Goal: Task Accomplishment & Management: Manage account settings

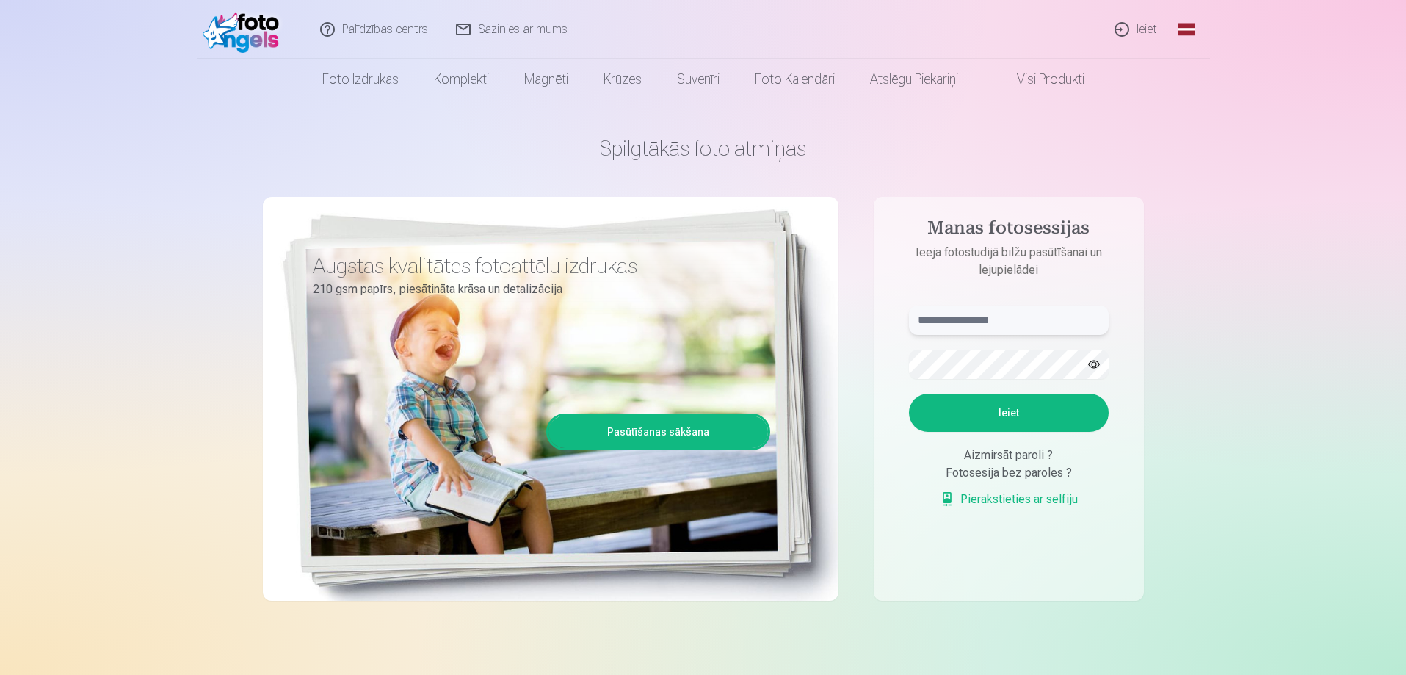
click at [940, 314] on input "text" at bounding box center [1009, 319] width 200 height 29
type input "**********"
click at [1002, 414] on button "Ieiet" at bounding box center [1009, 413] width 200 height 38
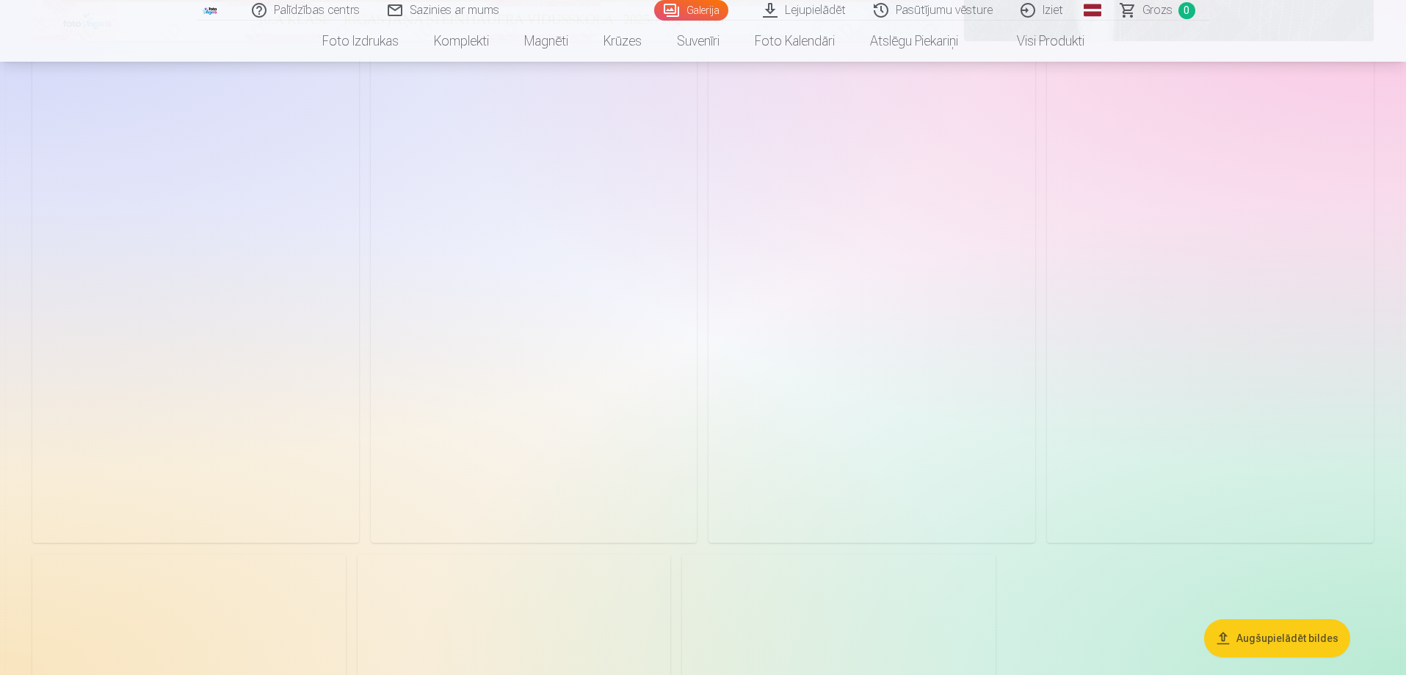
scroll to position [734, 0]
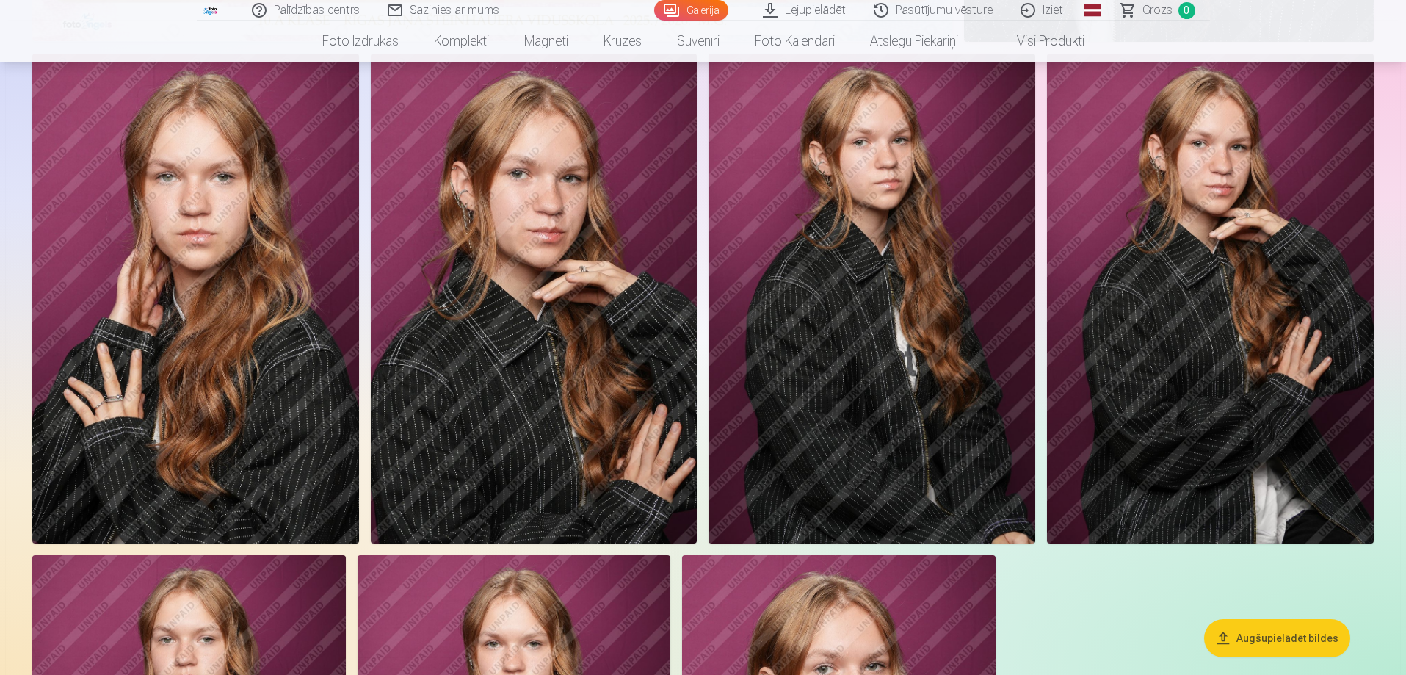
click at [205, 209] on img at bounding box center [195, 299] width 327 height 490
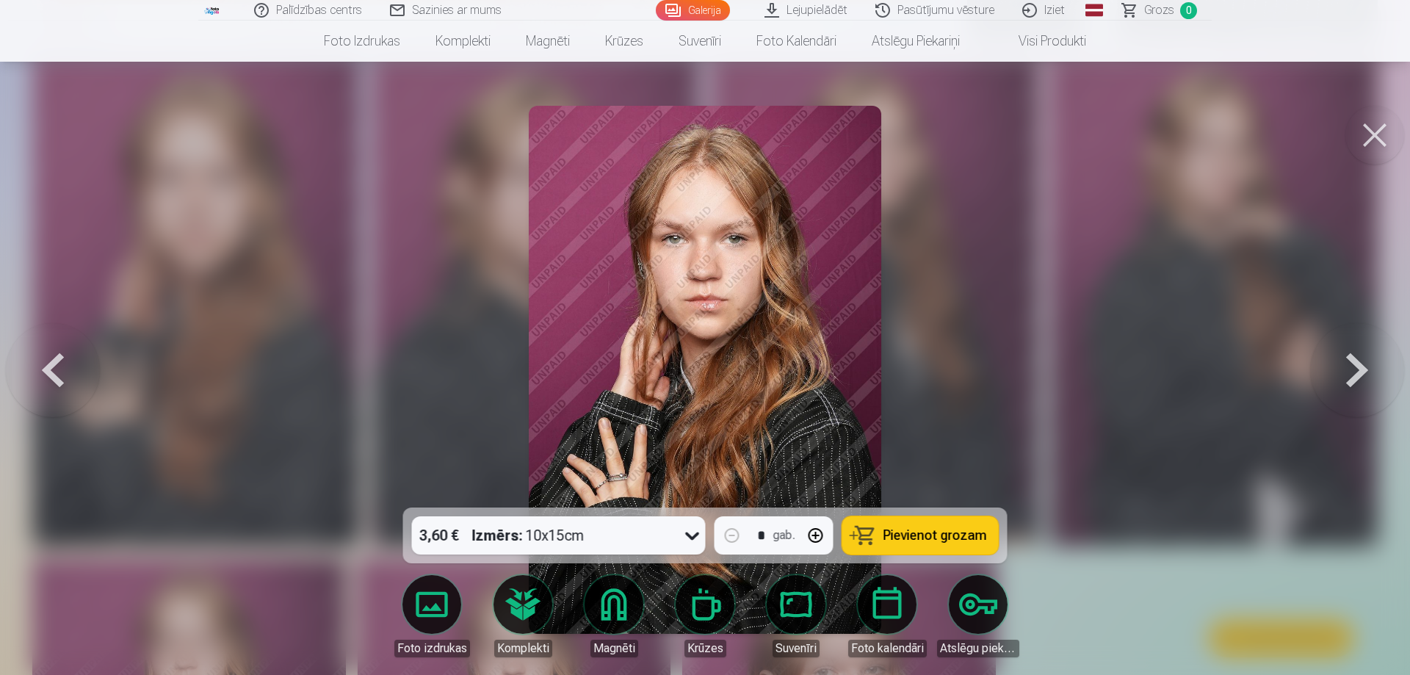
click at [1360, 366] on button at bounding box center [1357, 370] width 94 height 246
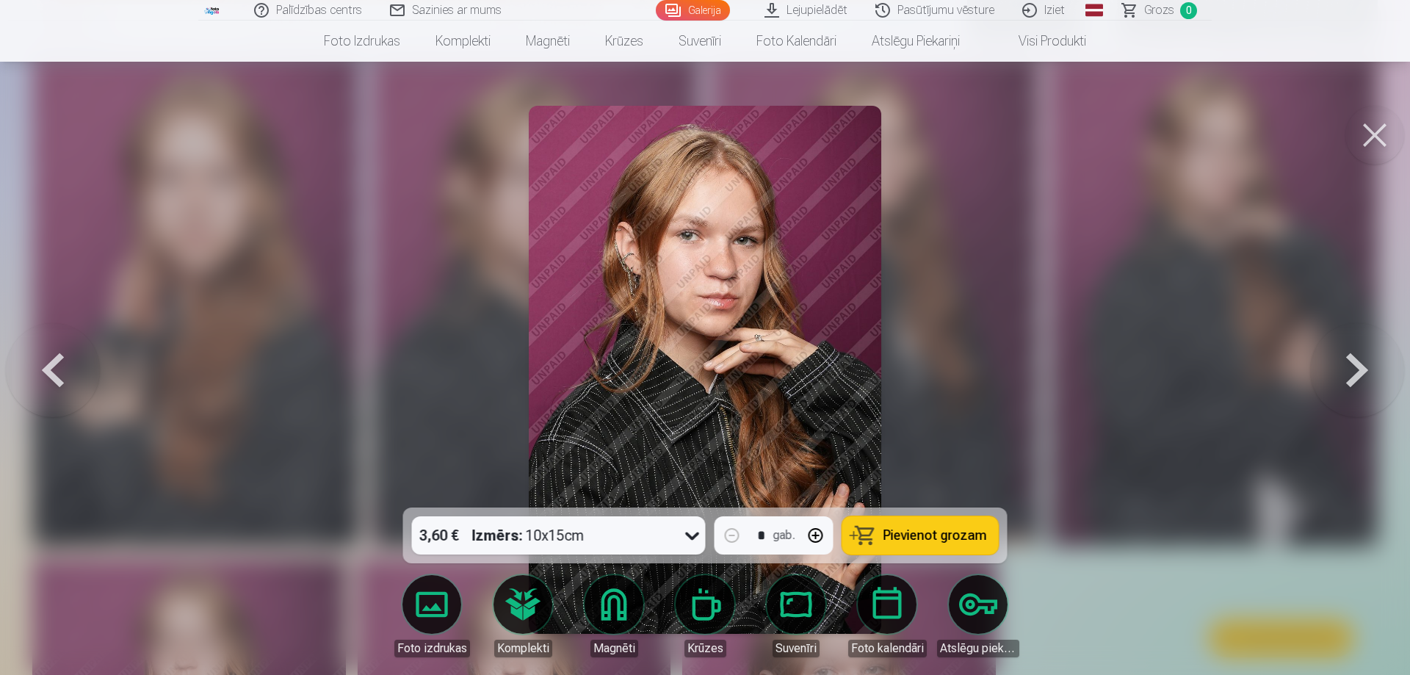
click at [1360, 366] on button at bounding box center [1357, 370] width 94 height 246
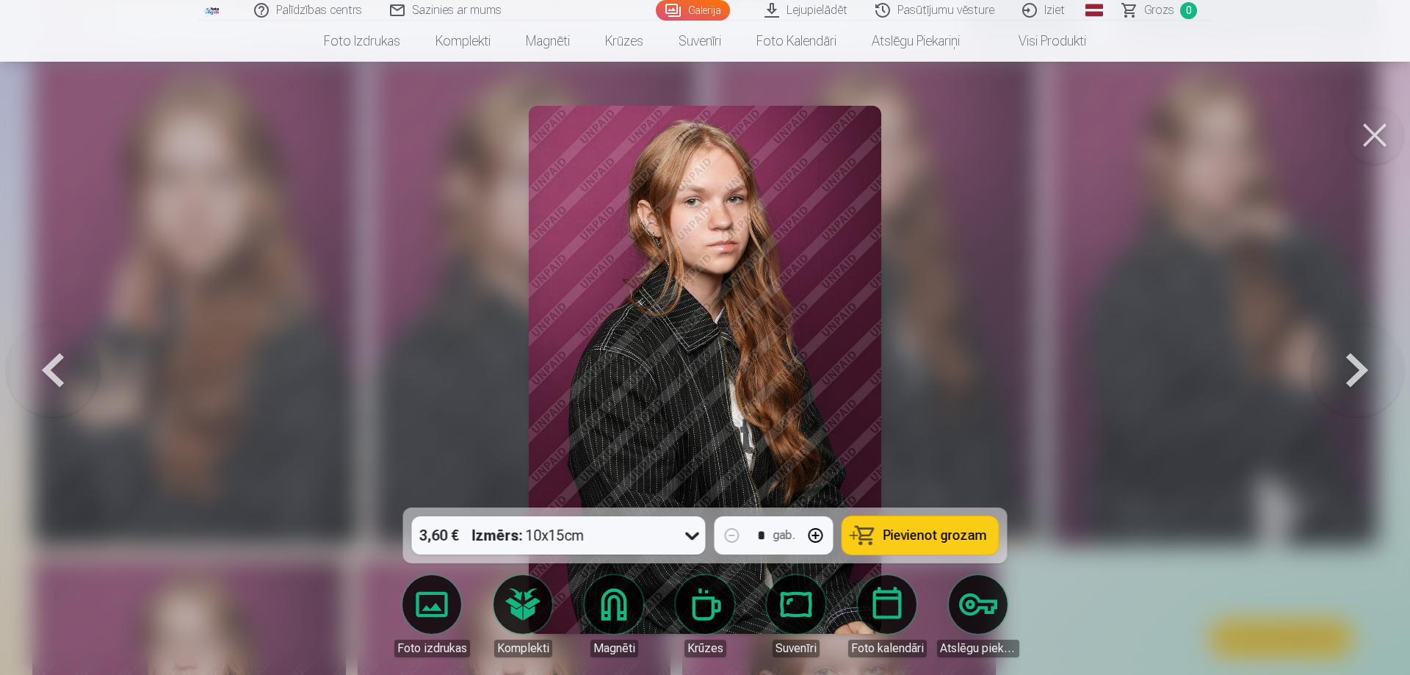
click at [1360, 366] on button at bounding box center [1357, 370] width 94 height 246
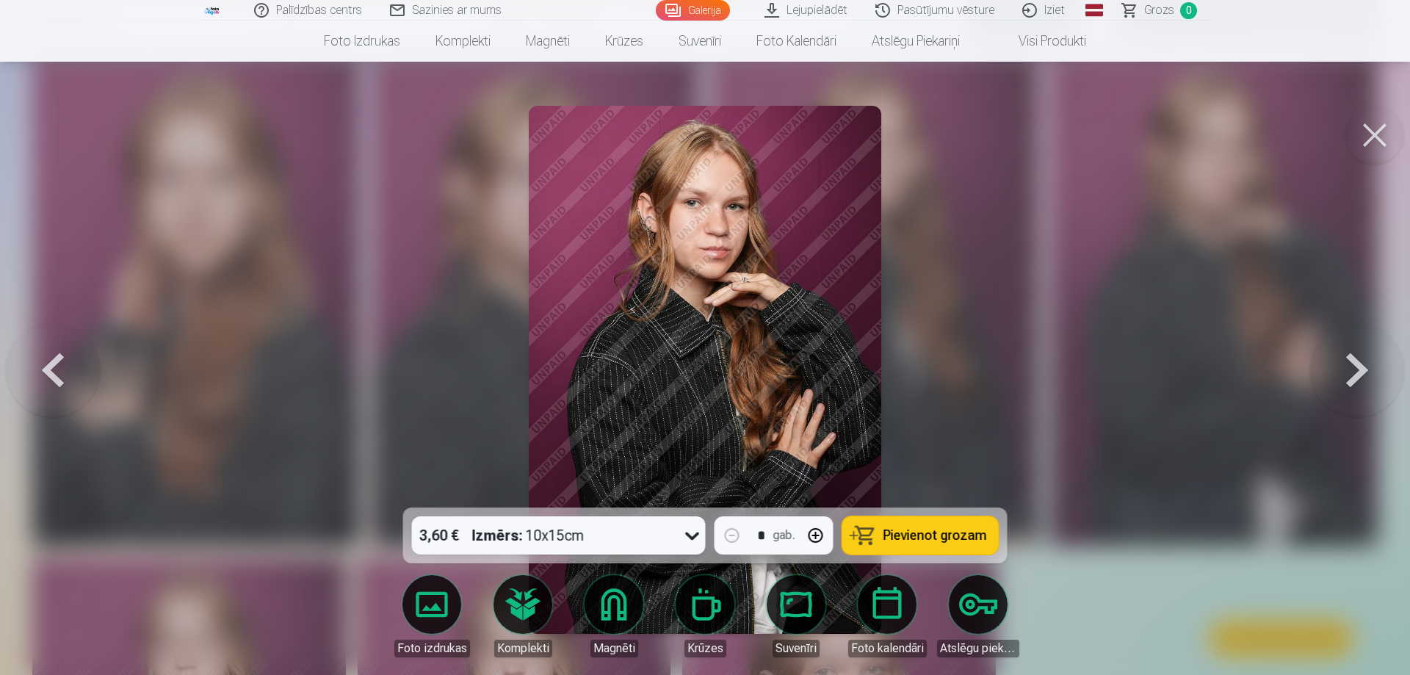
click at [1359, 366] on button at bounding box center [1357, 370] width 94 height 246
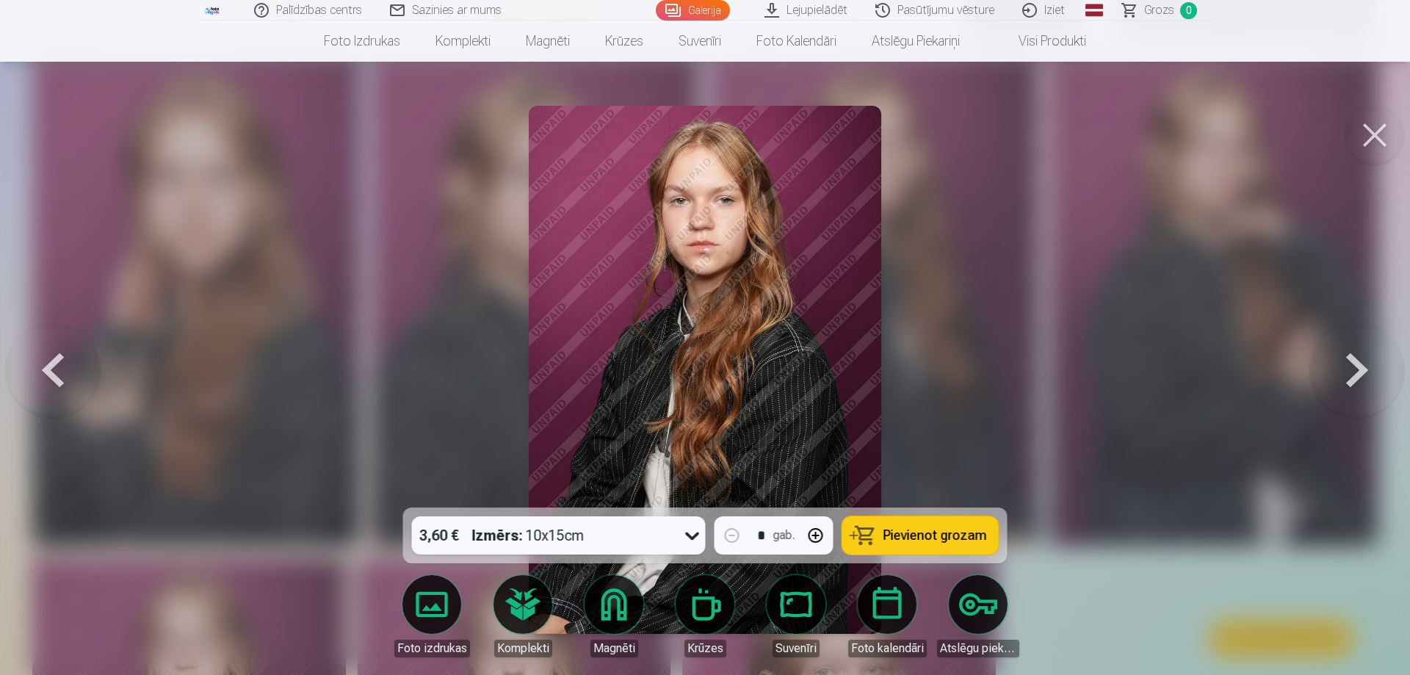
click at [1359, 366] on button at bounding box center [1357, 370] width 94 height 246
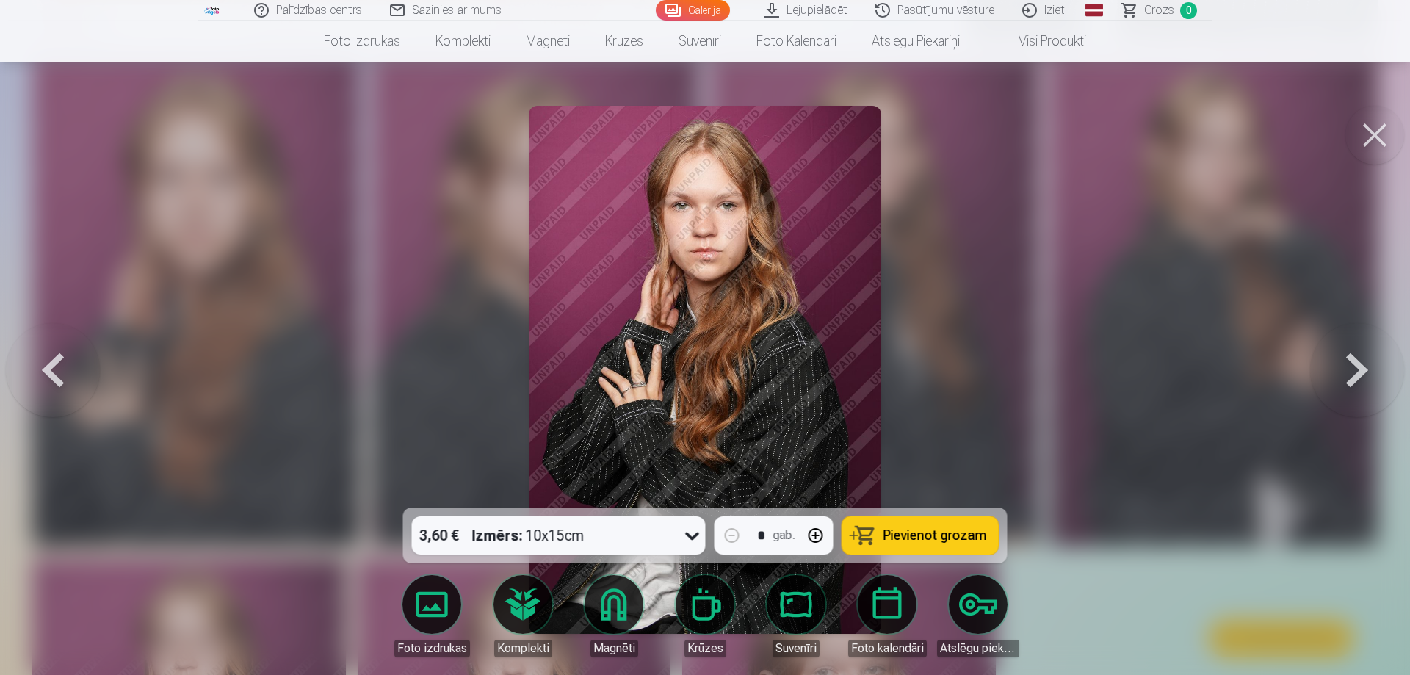
click at [1359, 366] on button at bounding box center [1357, 370] width 94 height 246
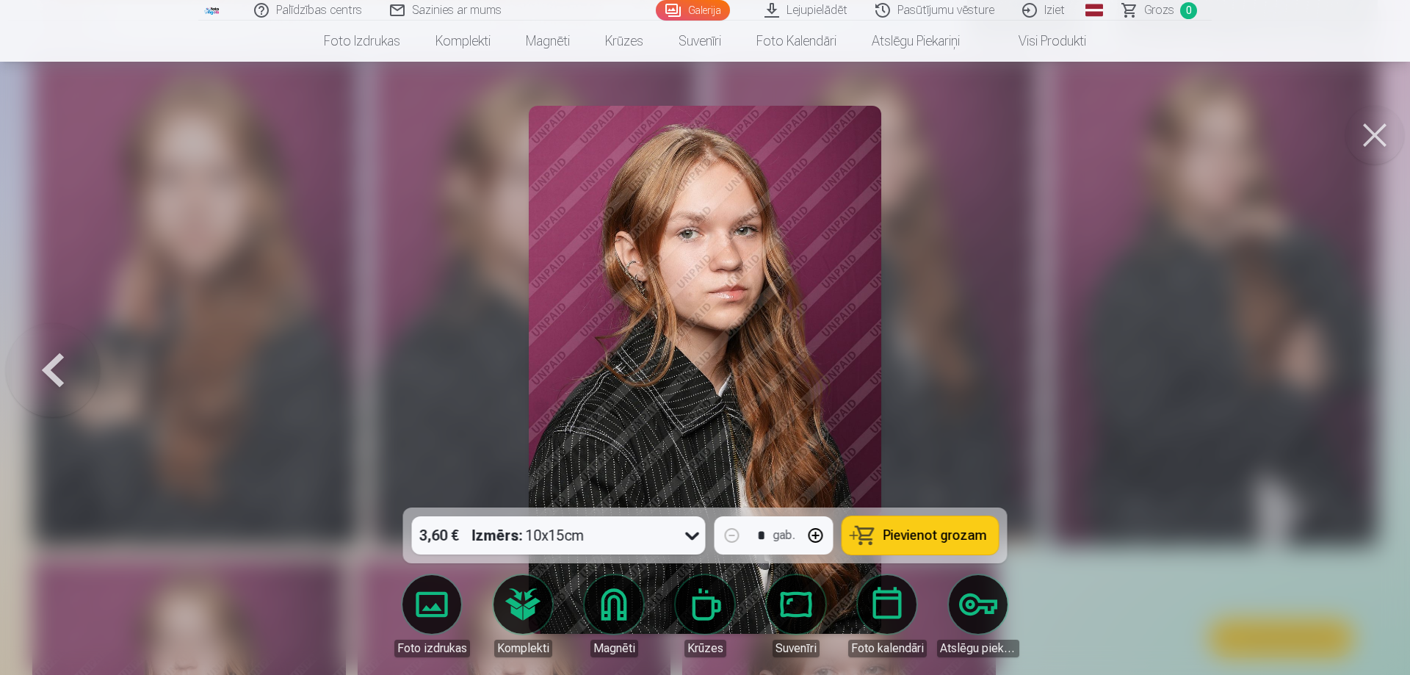
click at [1372, 126] on button at bounding box center [1374, 135] width 59 height 59
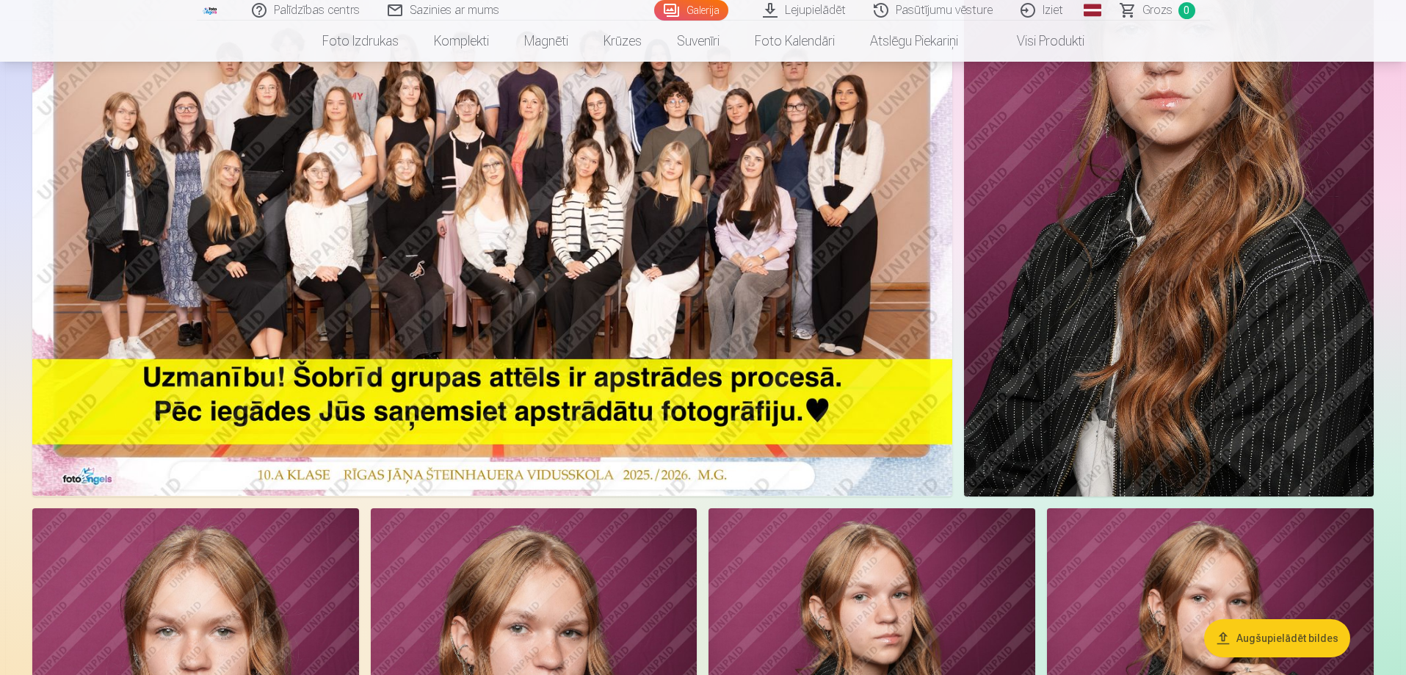
scroll to position [147, 0]
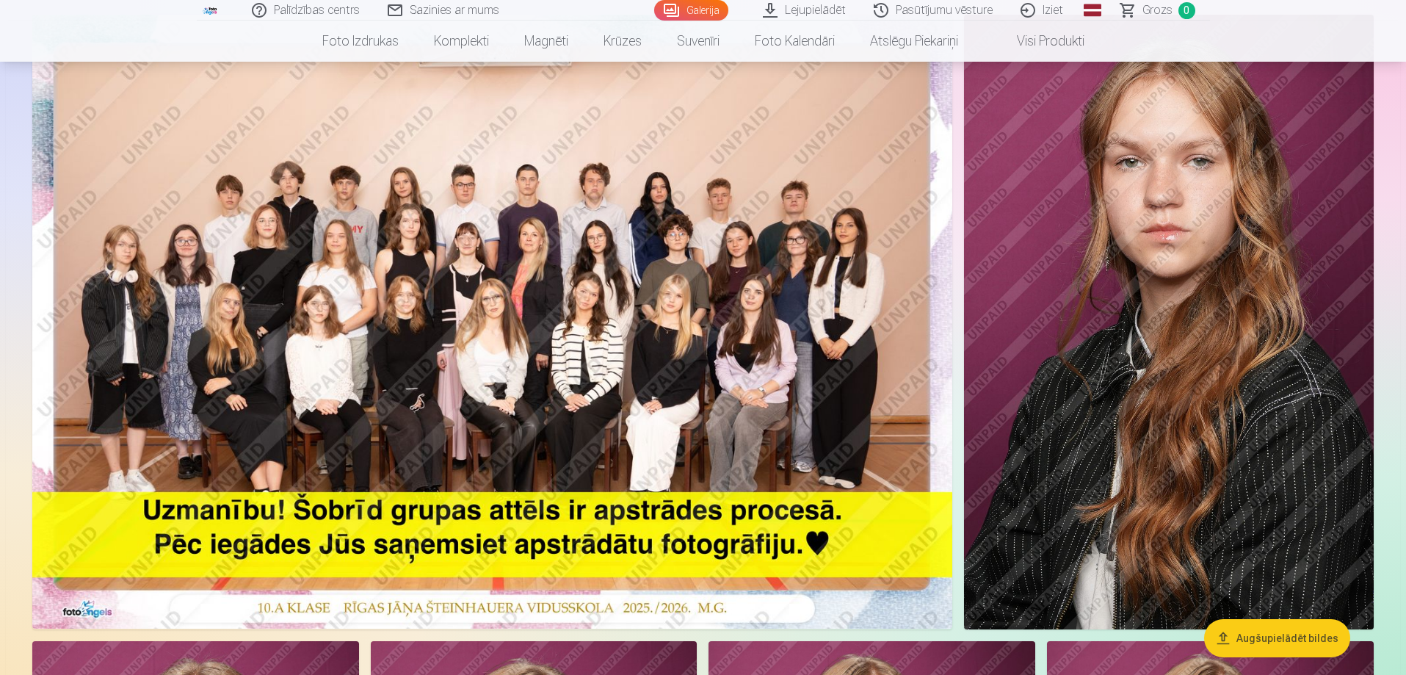
click at [426, 255] on img at bounding box center [492, 322] width 920 height 614
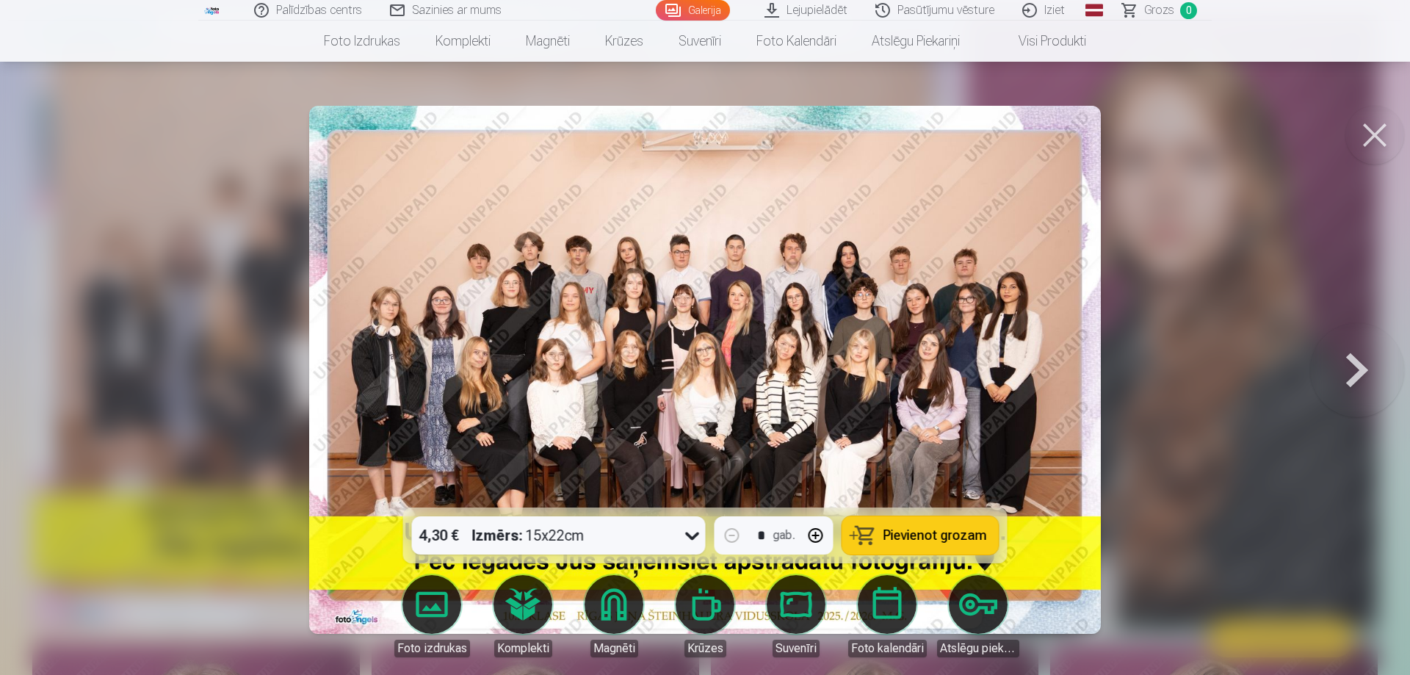
click at [1371, 134] on button at bounding box center [1374, 135] width 59 height 59
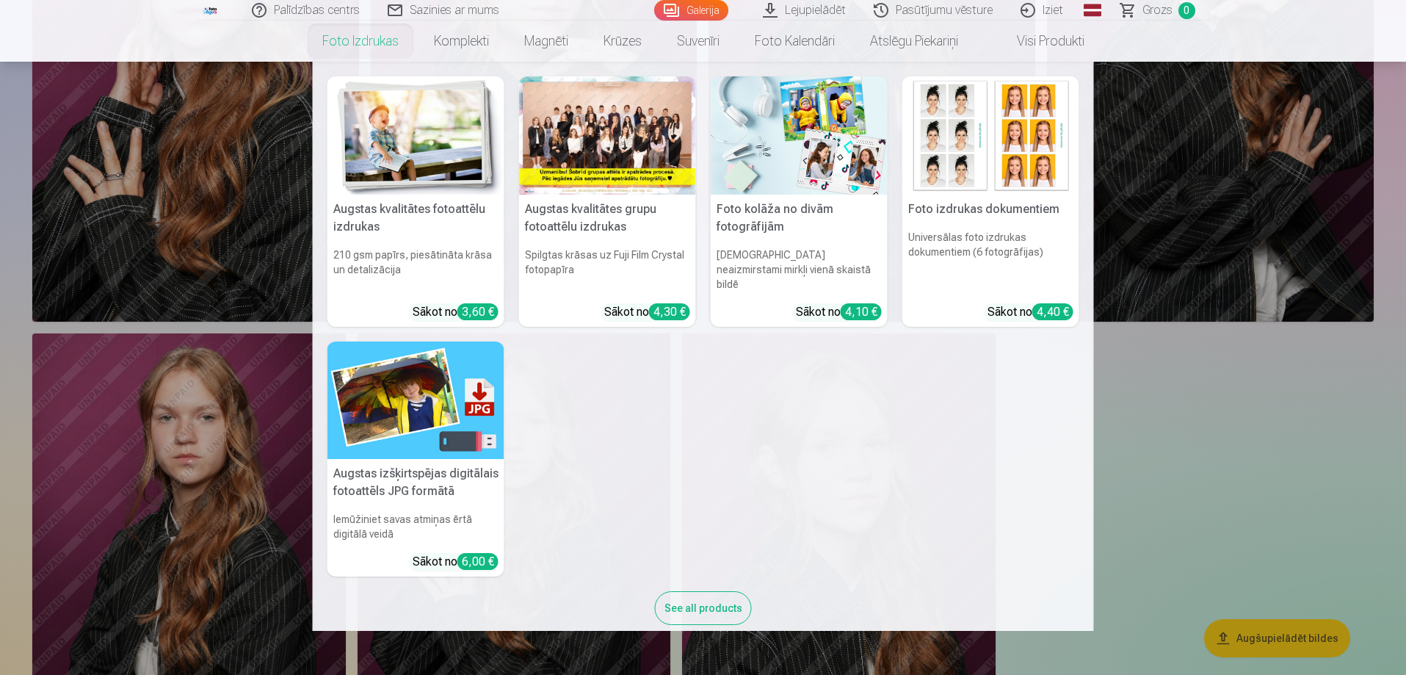
scroll to position [954, 0]
click at [399, 209] on h5 "Augstas kvalitātes fotoattēlu izdrukas" at bounding box center [415, 218] width 177 height 47
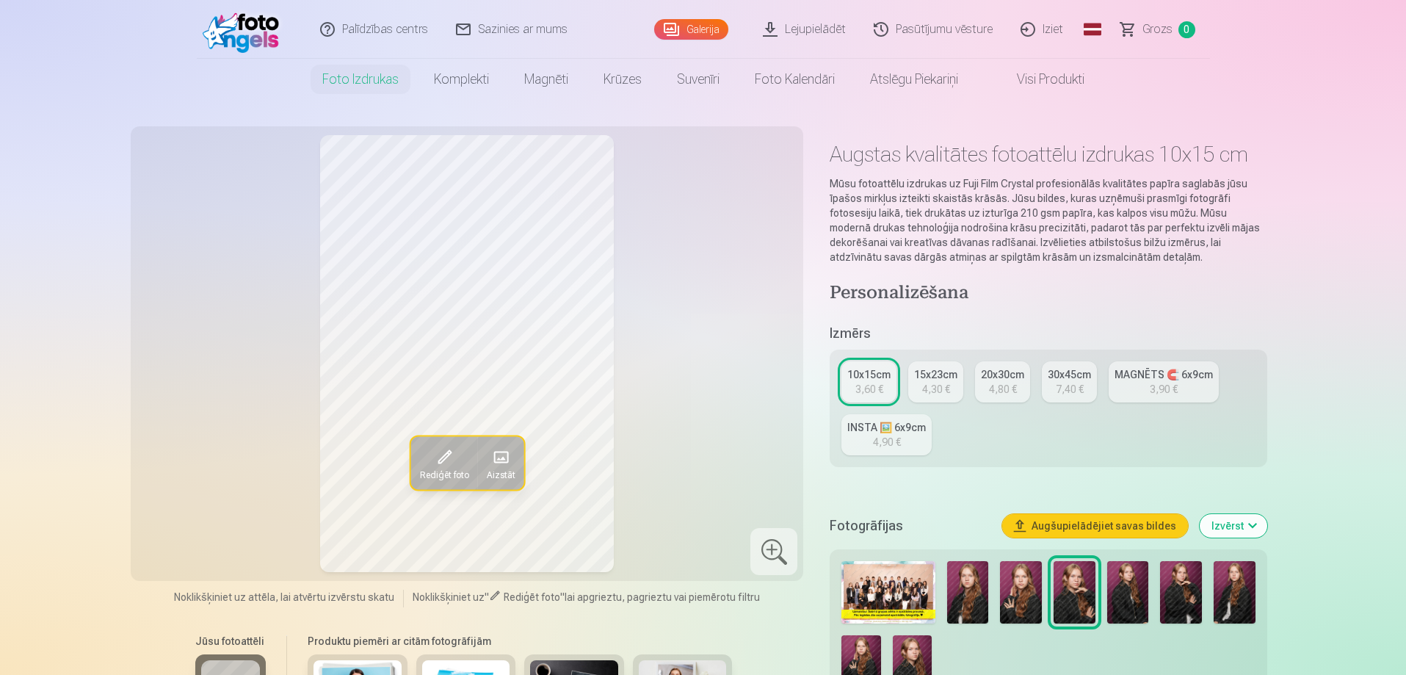
click at [966, 599] on img at bounding box center [968, 592] width 42 height 62
click at [1027, 612] on img at bounding box center [1021, 592] width 42 height 62
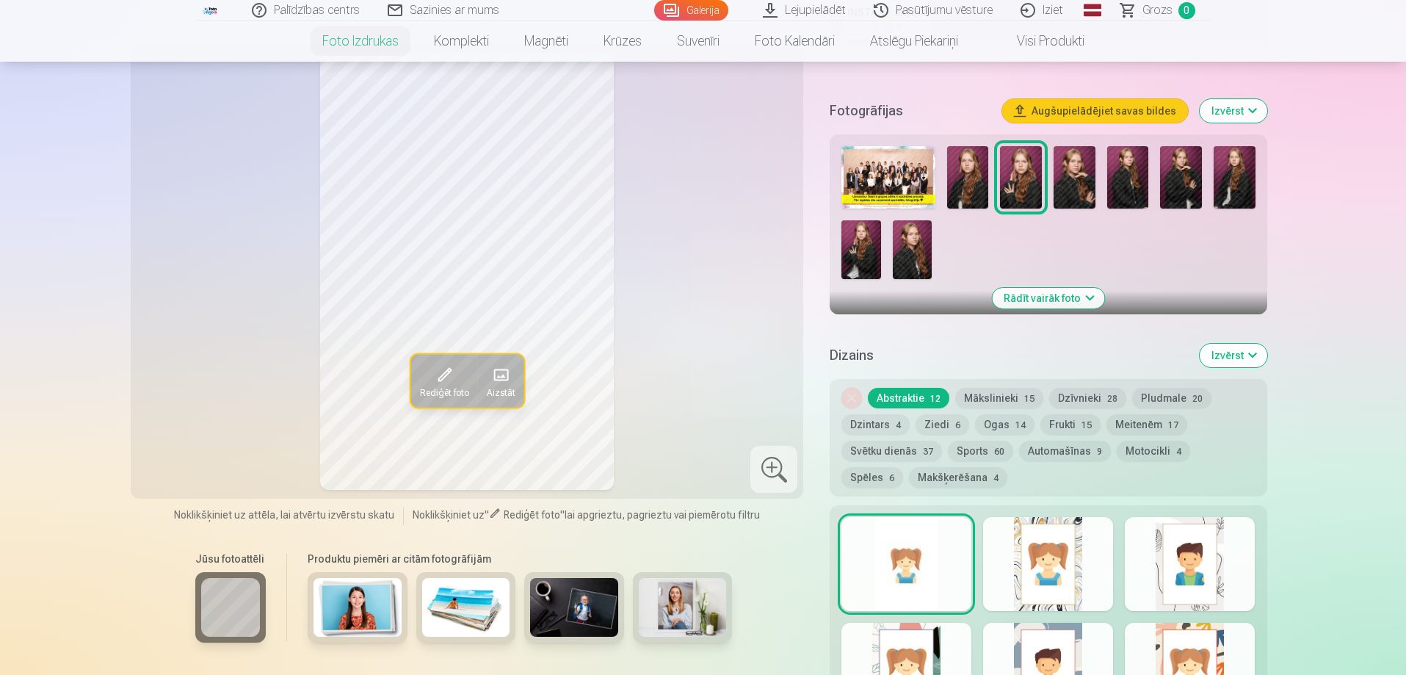
scroll to position [441, 0]
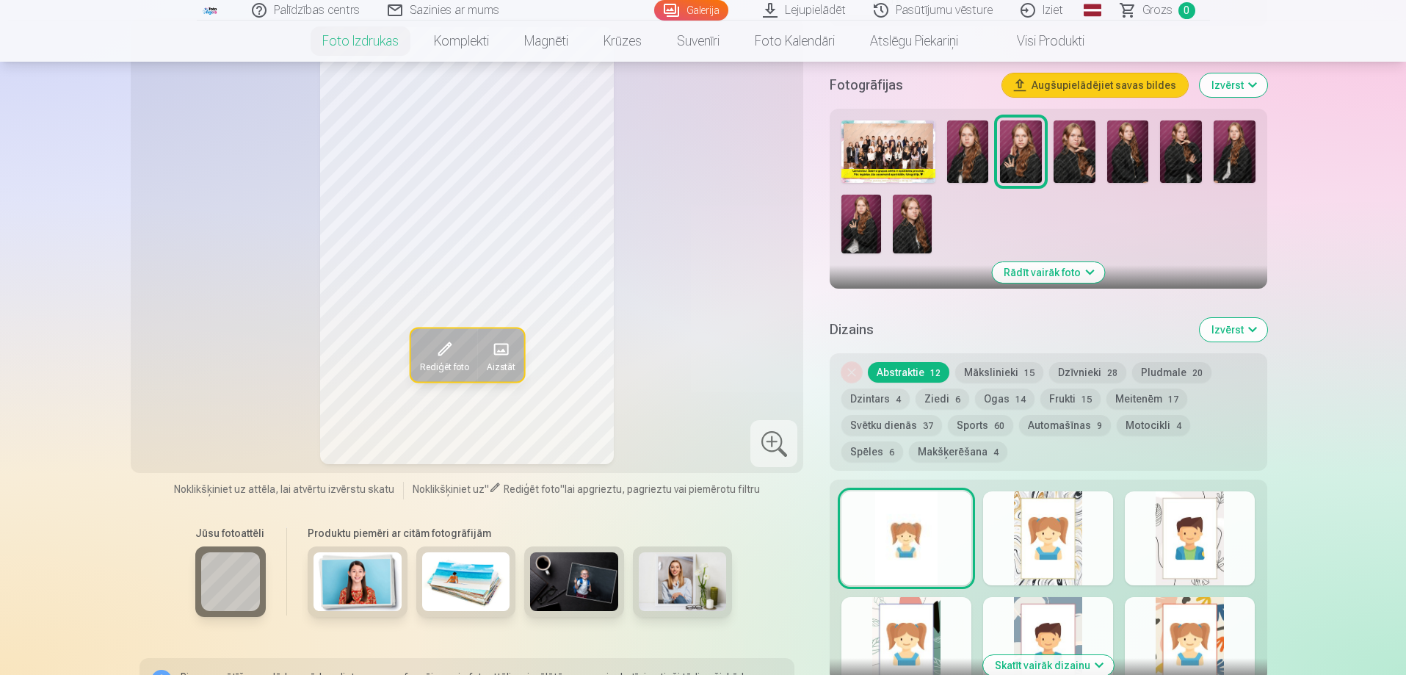
click at [985, 372] on button "Mākslinieki 15" at bounding box center [999, 372] width 88 height 21
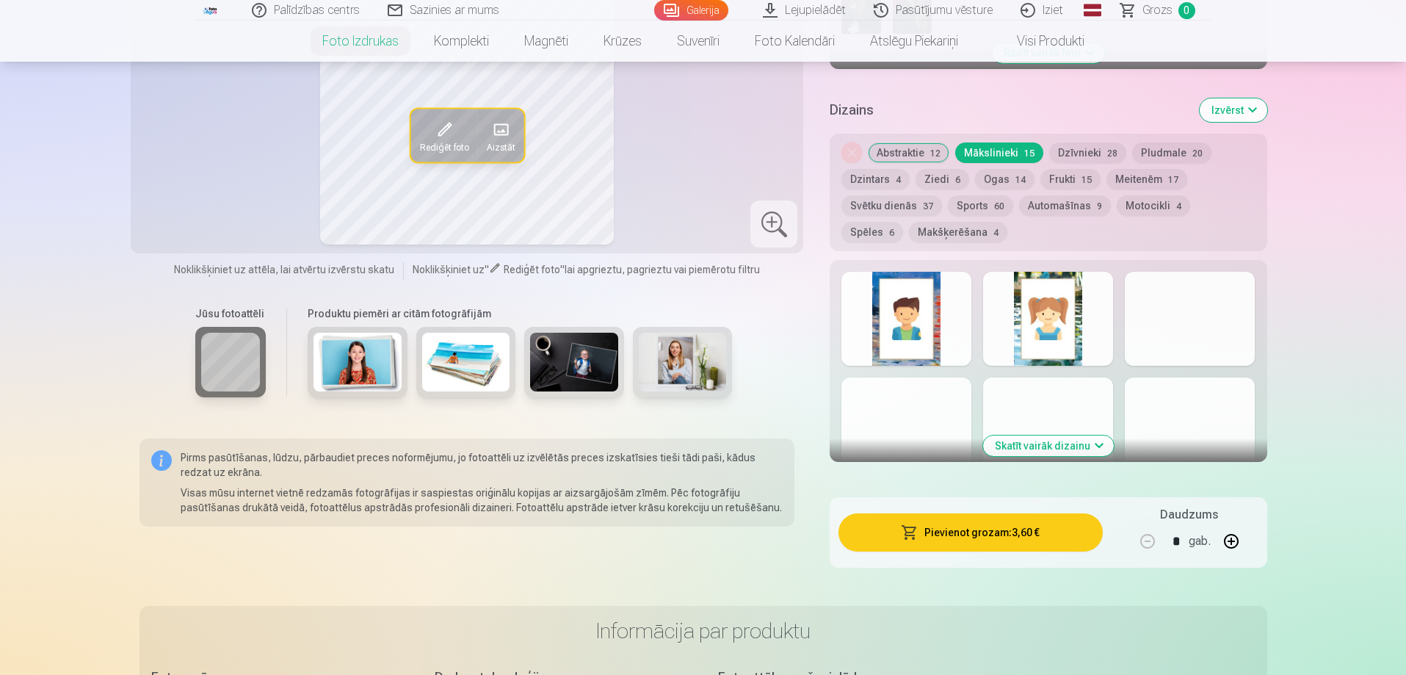
scroll to position [661, 0]
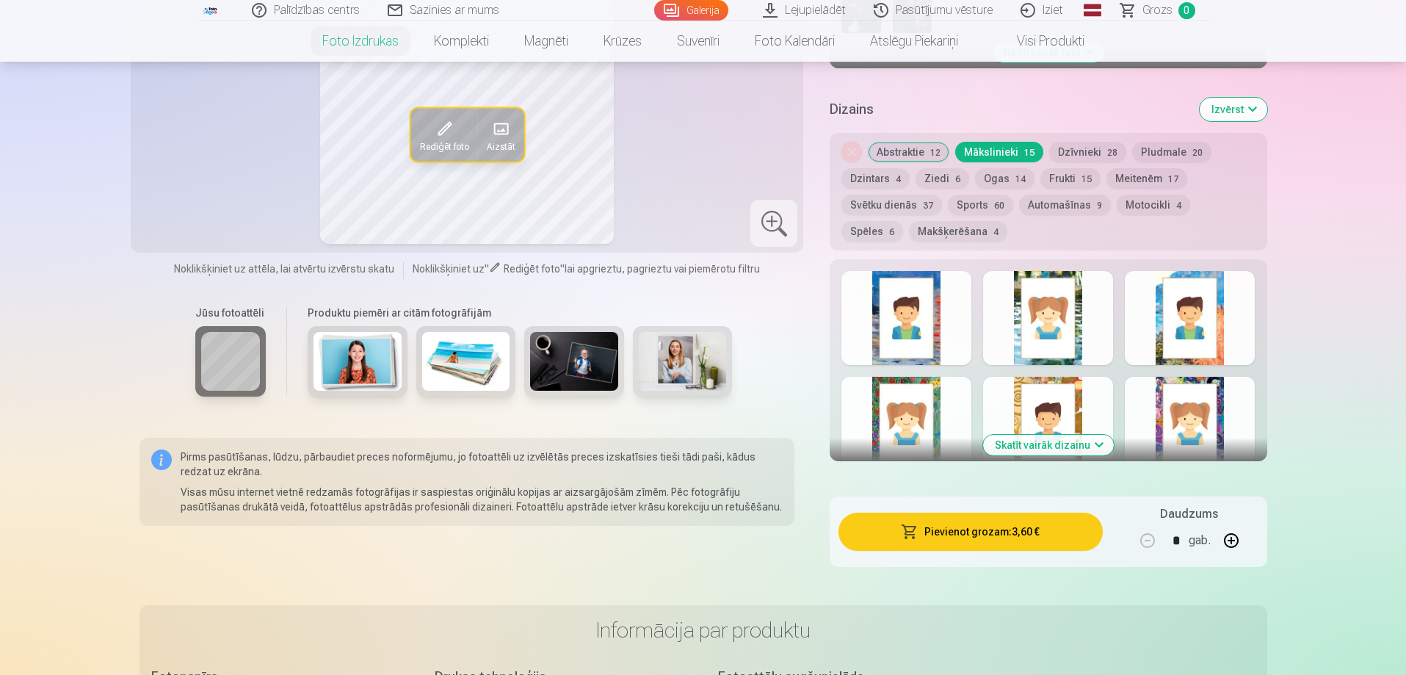
click at [1088, 145] on button "Dzīvnieki 28" at bounding box center [1087, 152] width 77 height 21
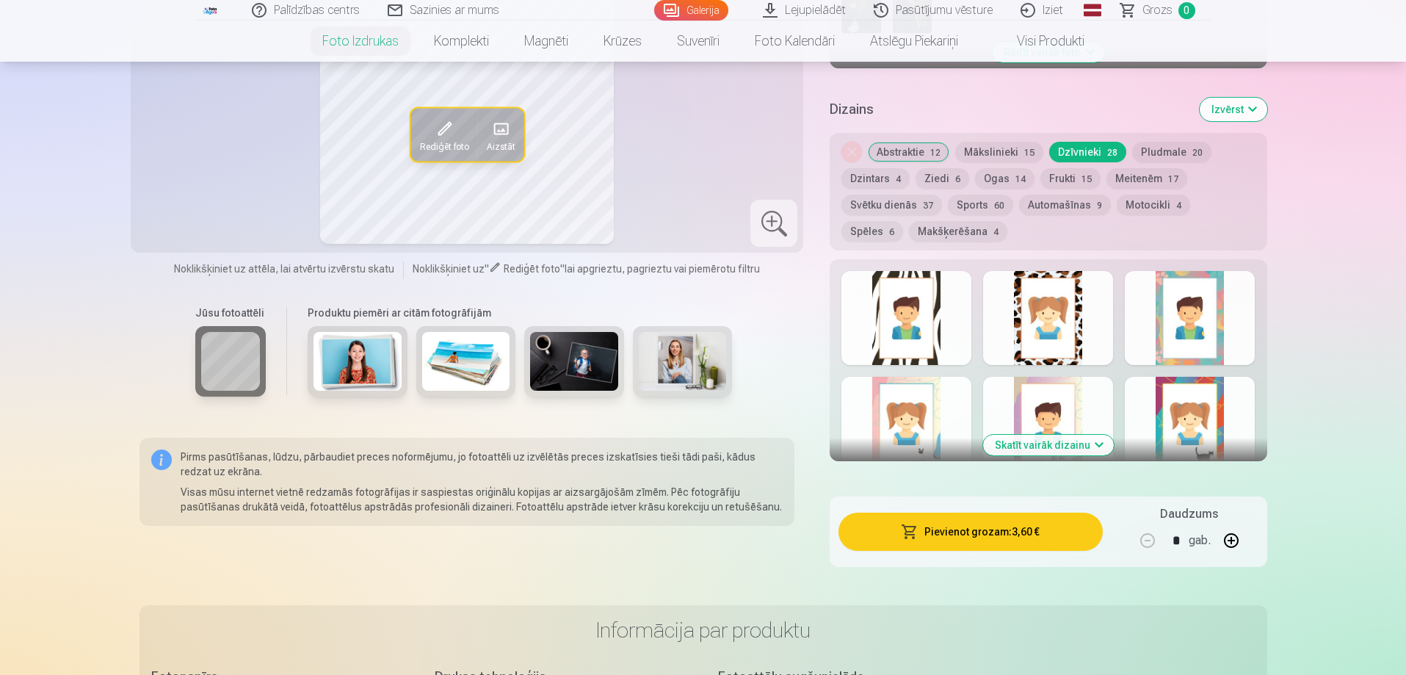
click at [867, 179] on button "Dzintars 4" at bounding box center [875, 178] width 68 height 21
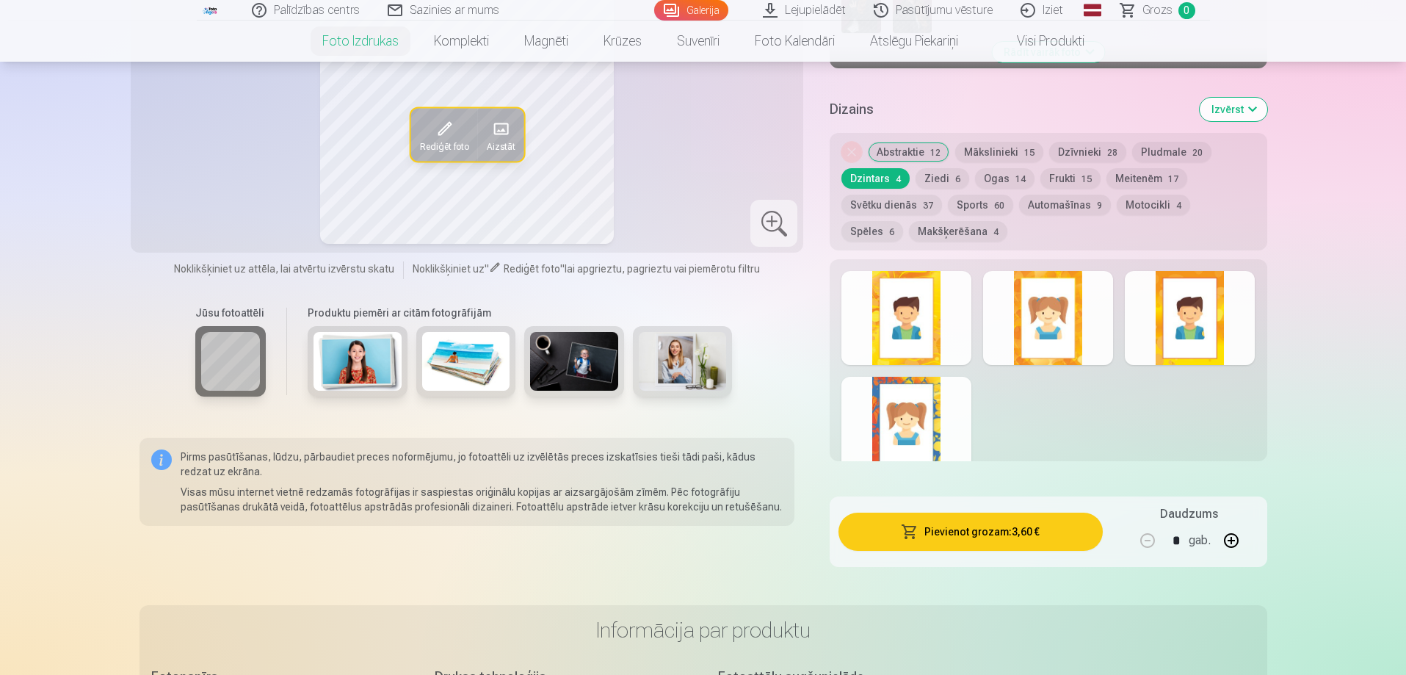
click at [1004, 181] on button "Ogas 14" at bounding box center [1004, 178] width 59 height 21
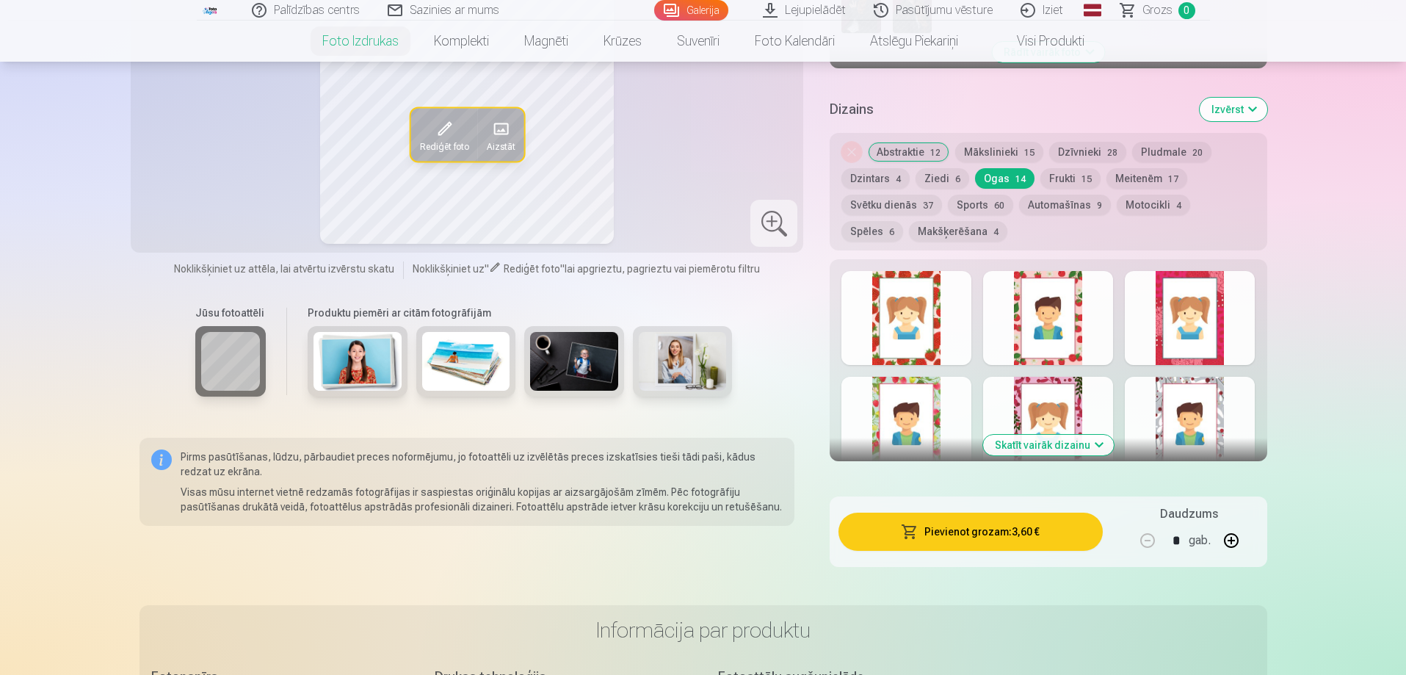
click at [1138, 180] on button "Meitenēm 17" at bounding box center [1146, 178] width 81 height 21
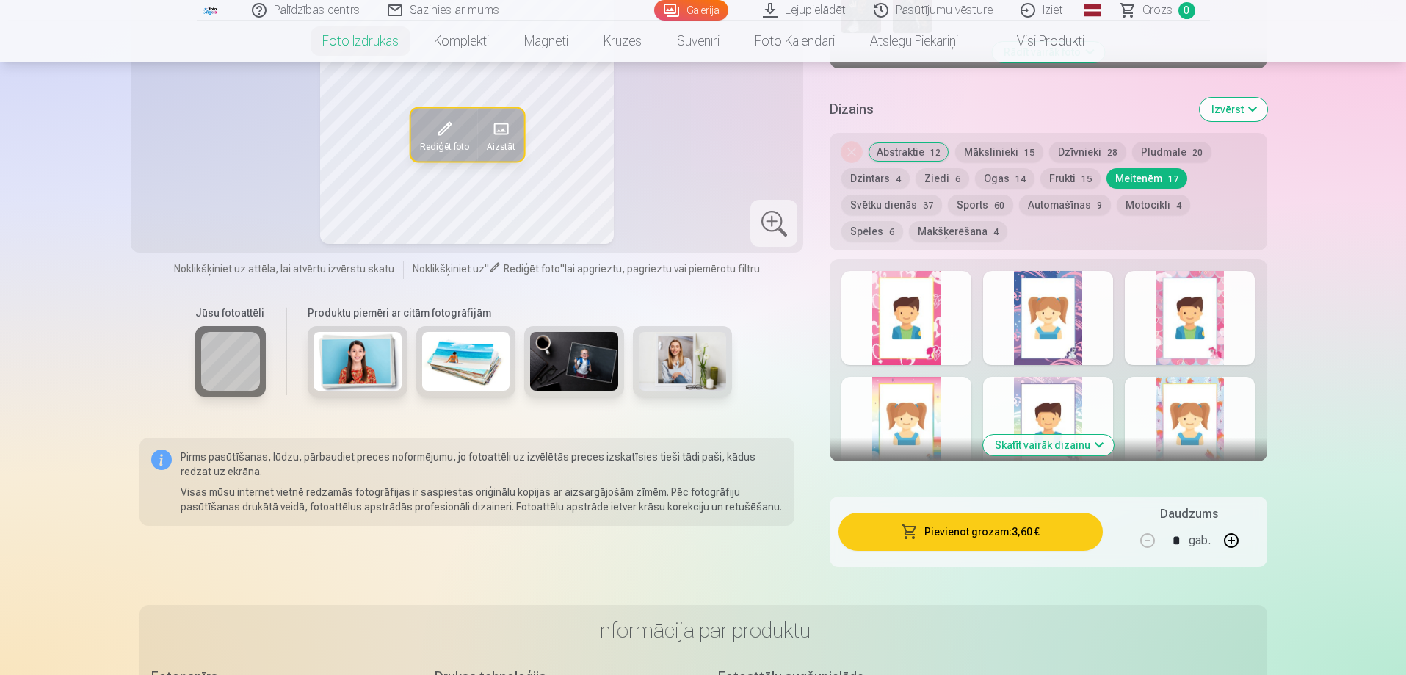
click at [899, 203] on button "Svētku dienās 37" at bounding box center [891, 205] width 101 height 21
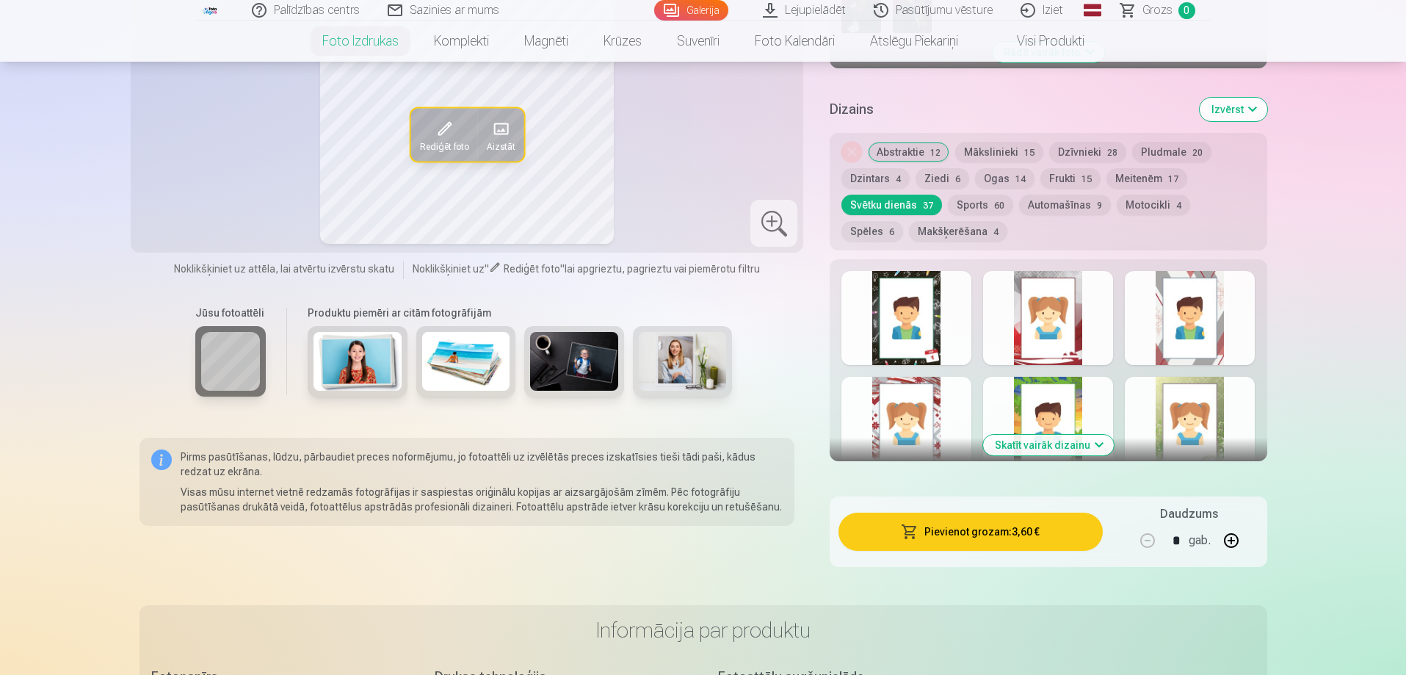
click at [903, 221] on button "Spēles 6" at bounding box center [872, 231] width 62 height 21
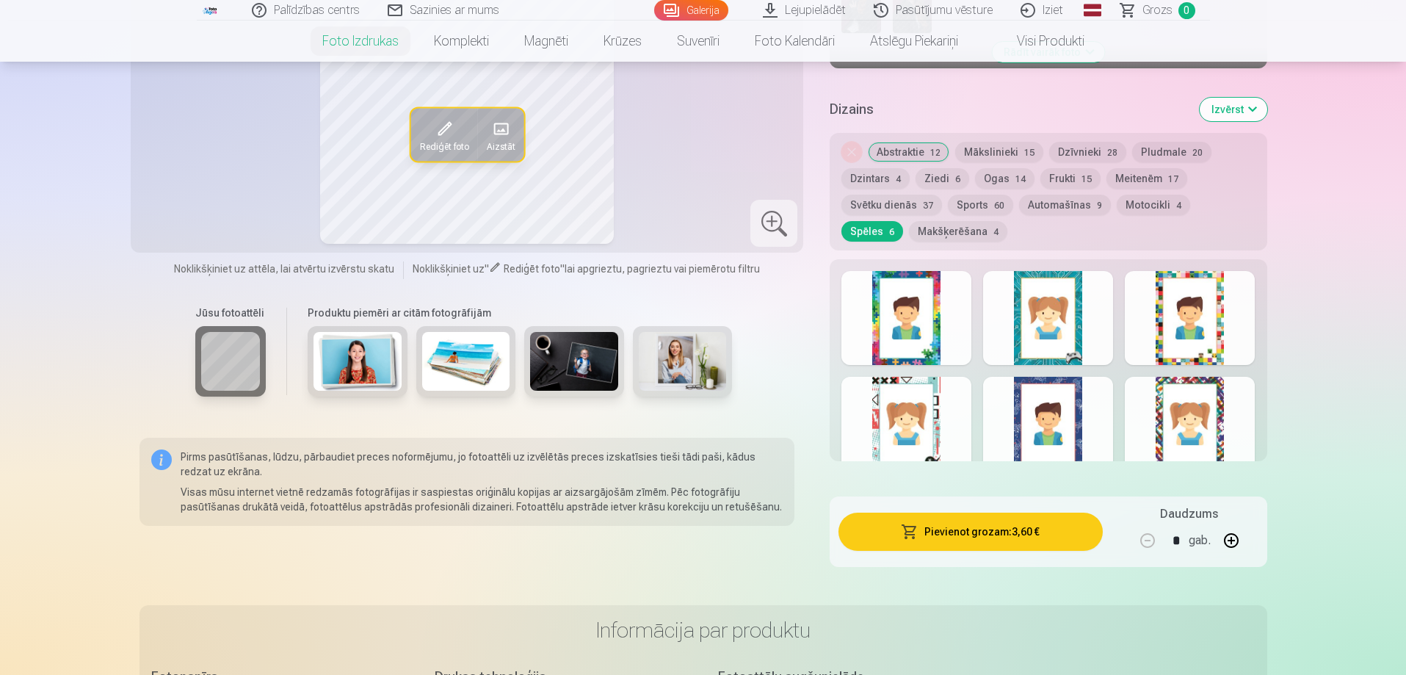
click at [949, 177] on button "Ziedi 6" at bounding box center [943, 178] width 54 height 21
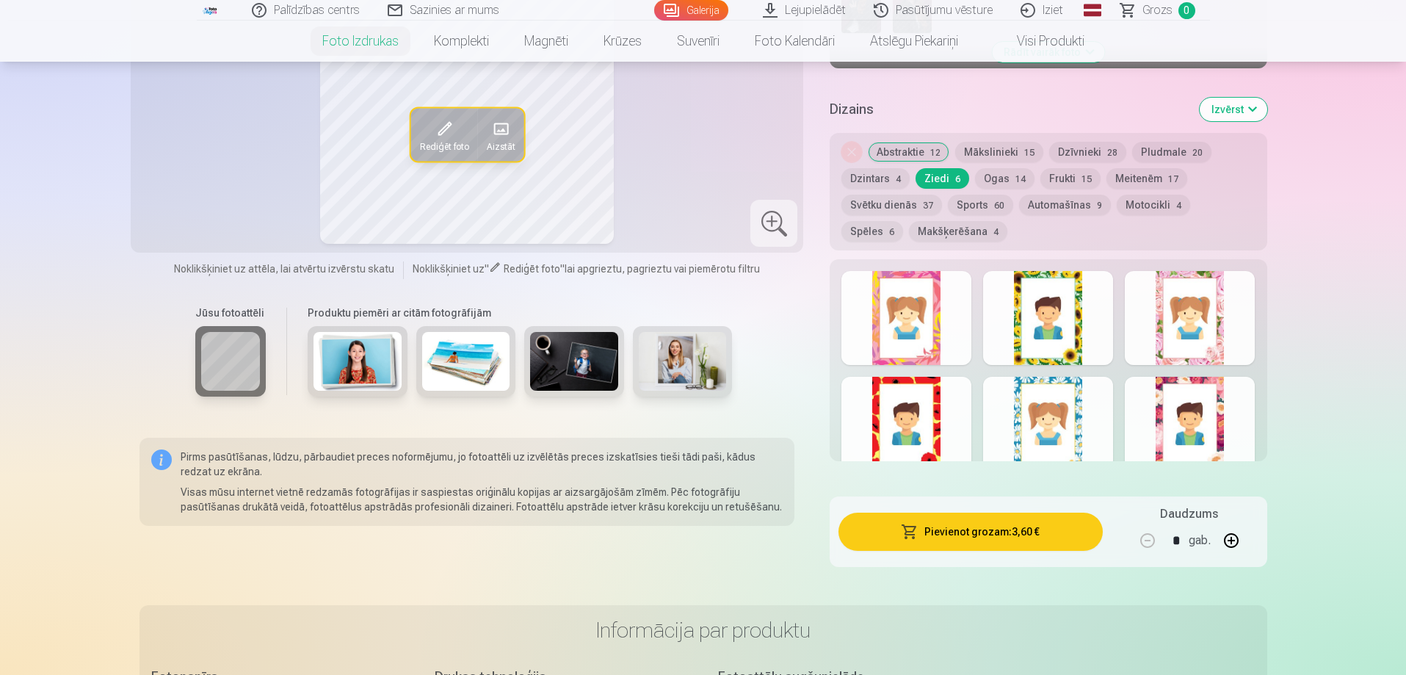
click at [1008, 178] on button "Ogas 14" at bounding box center [1004, 178] width 59 height 21
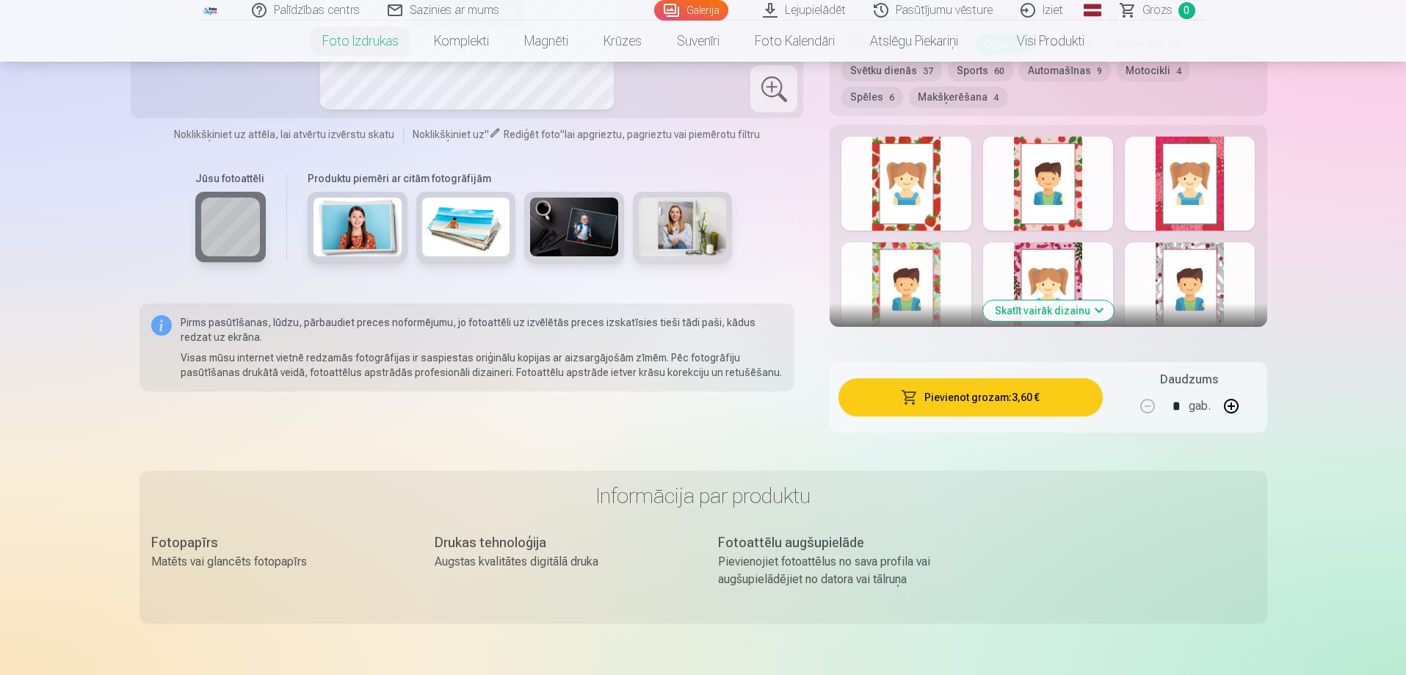
scroll to position [808, 0]
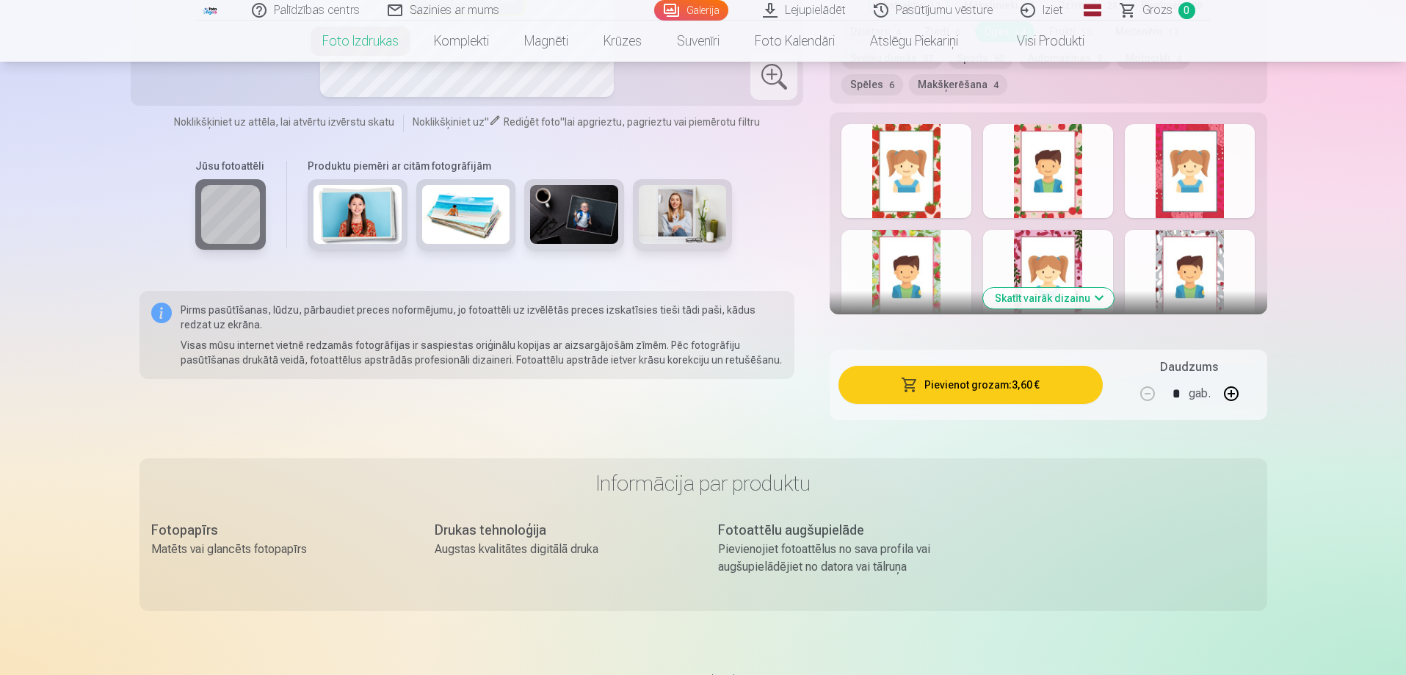
click at [1098, 298] on button "Skatīt vairāk dizainu" at bounding box center [1048, 298] width 131 height 21
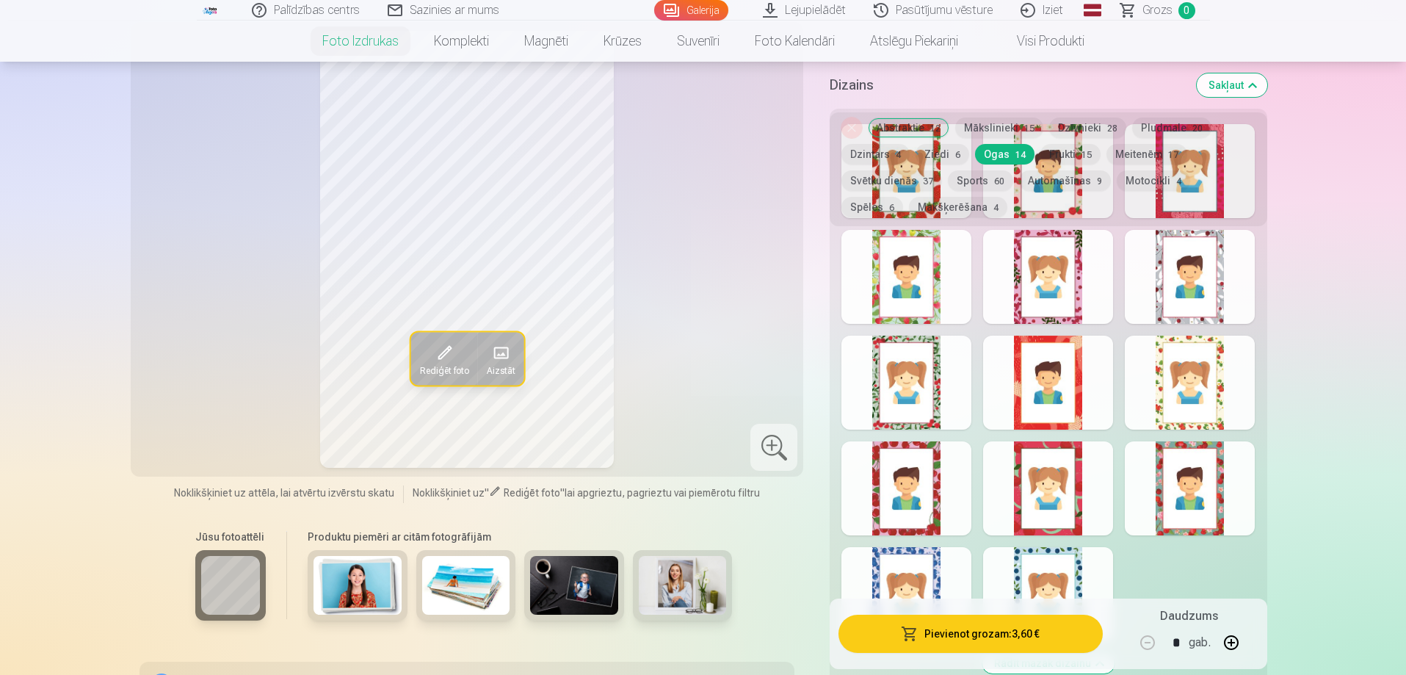
click at [1186, 204] on div "Noņemiet dizainu Abstraktie 12 Mākslinieki 15 Dzīvnieki 28 Pludmale 20 Dzintars…" at bounding box center [1048, 167] width 437 height 117
click at [1208, 200] on div "Noņemiet dizainu Abstraktie 12 Mākslinieki 15 Dzīvnieki 28 Pludmale 20 Dzintars…" at bounding box center [1048, 167] width 437 height 117
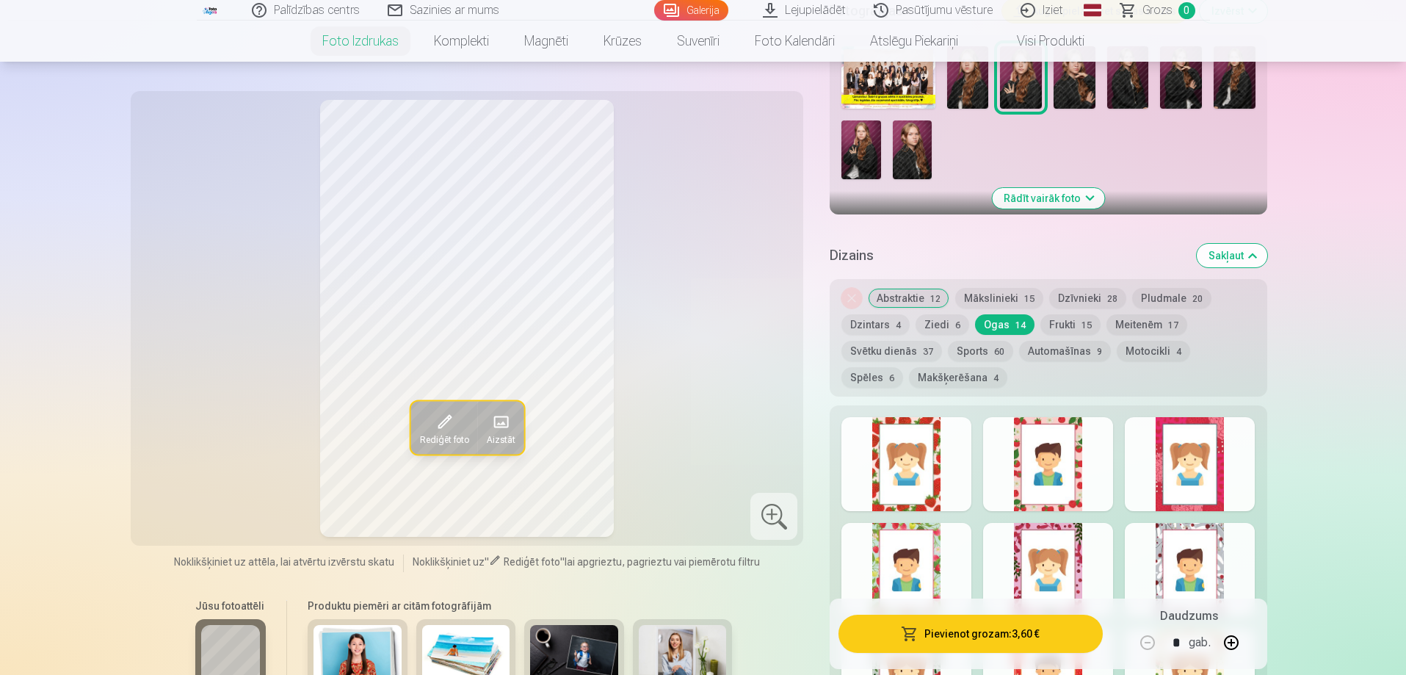
scroll to position [367, 0]
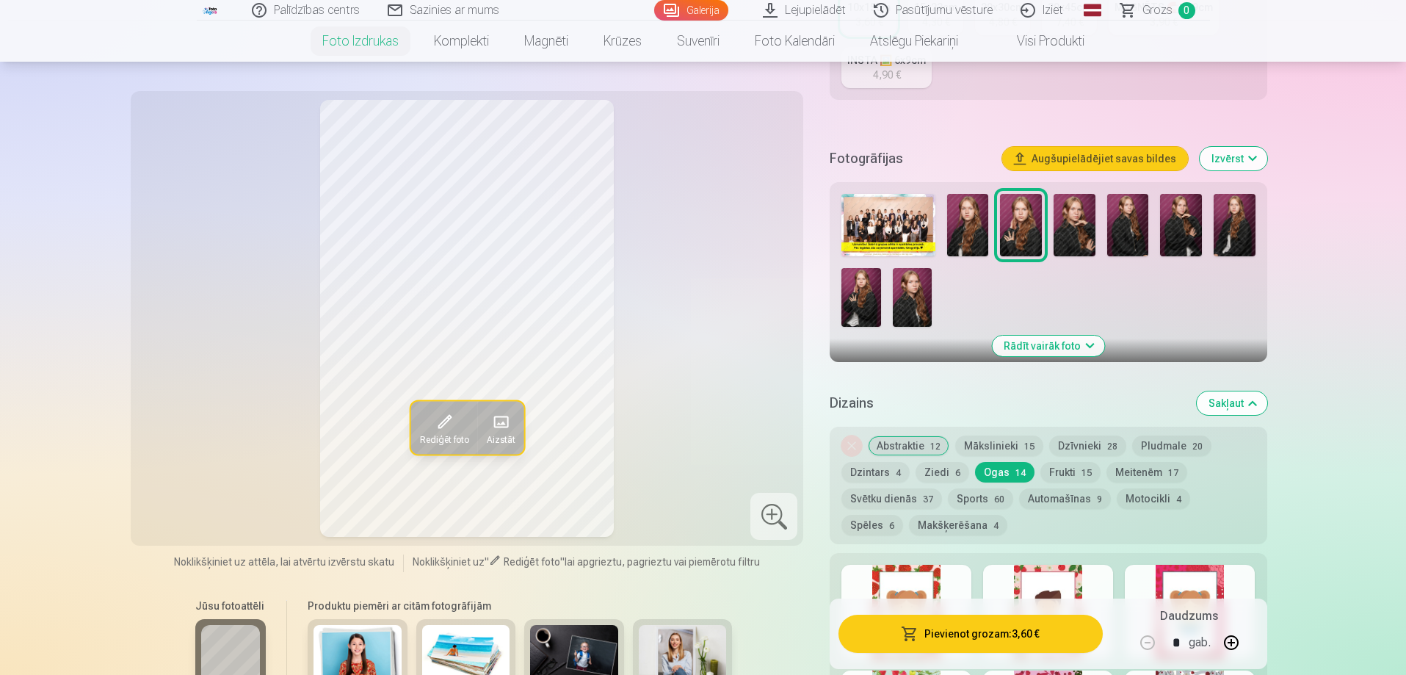
click at [877, 211] on img at bounding box center [887, 225] width 93 height 62
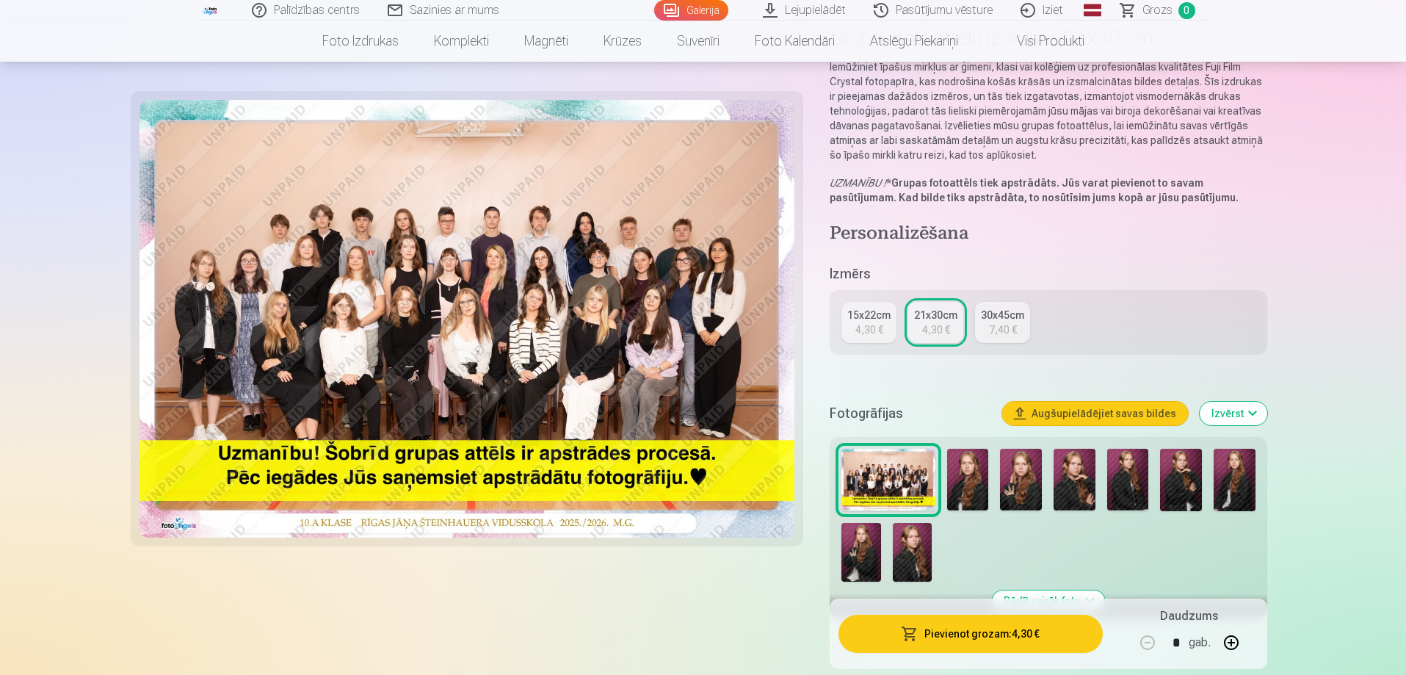
scroll to position [220, 0]
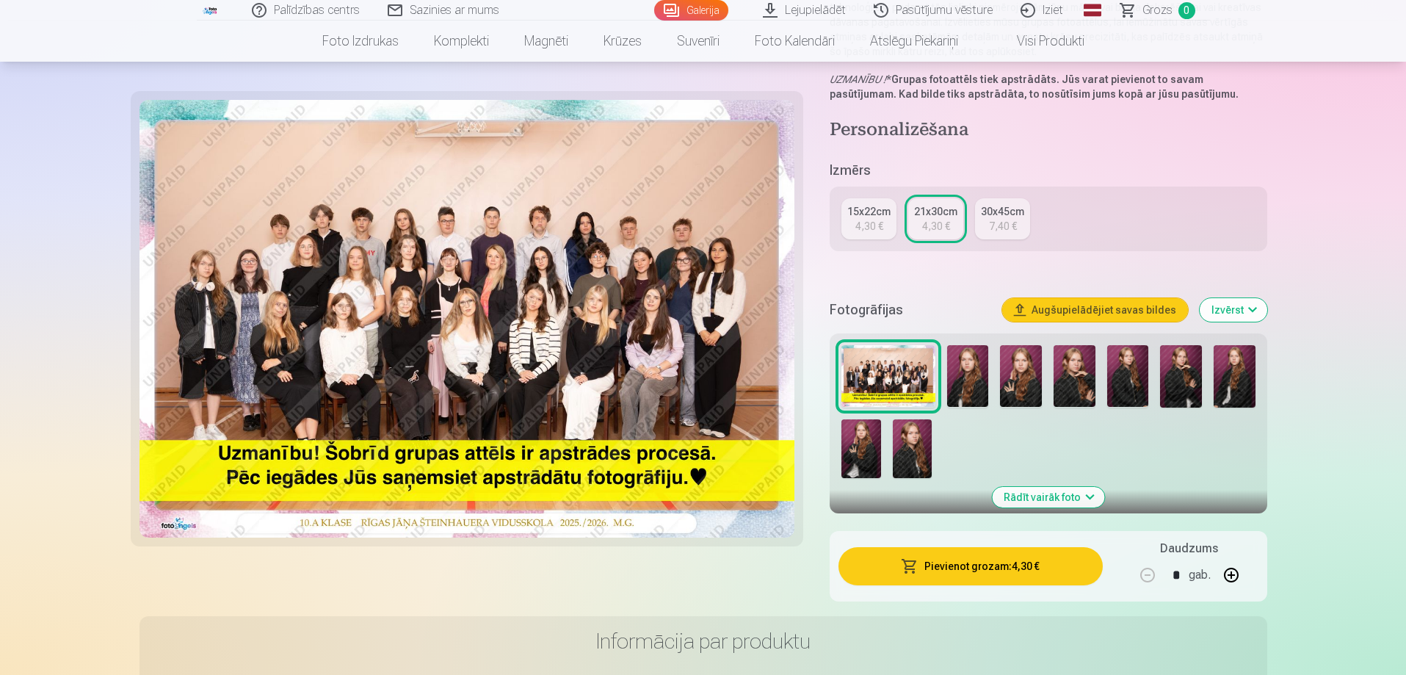
click at [975, 367] on img at bounding box center [968, 376] width 42 height 62
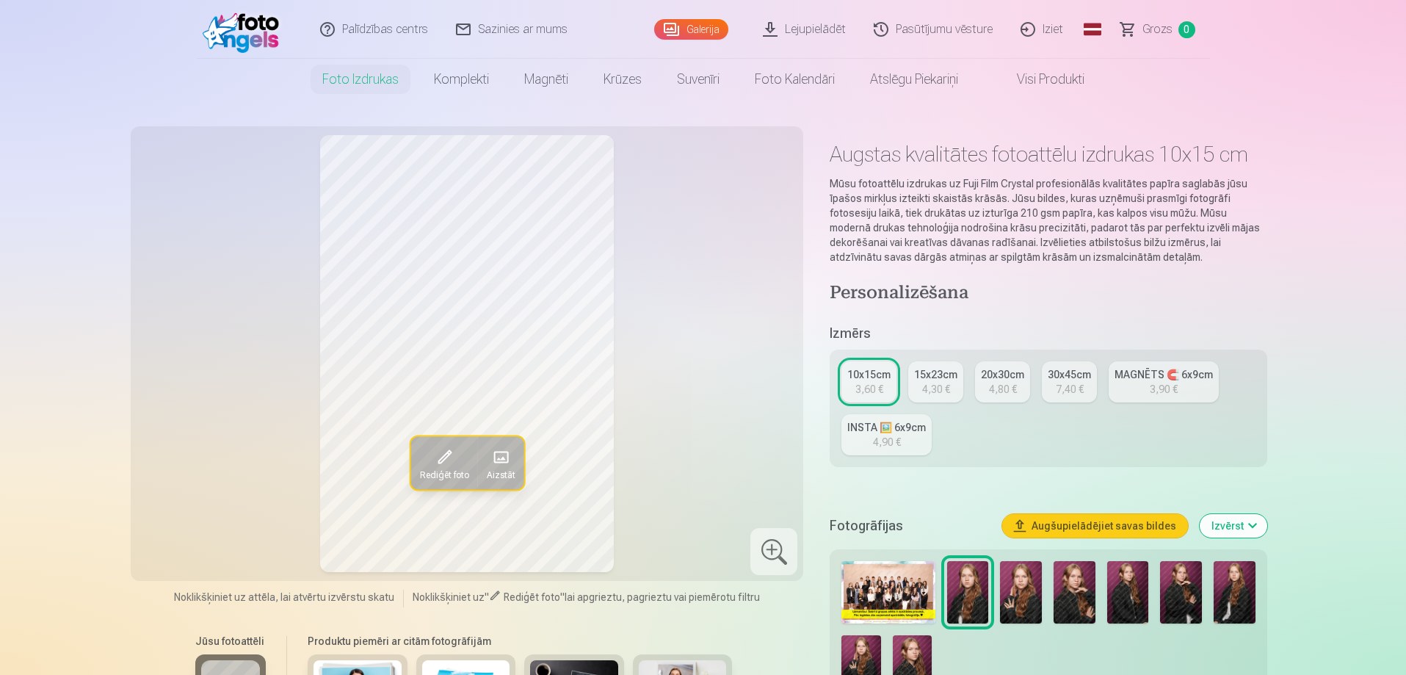
click at [1015, 598] on img at bounding box center [1021, 592] width 42 height 62
click at [1069, 594] on img at bounding box center [1075, 592] width 42 height 62
click at [1123, 595] on img at bounding box center [1128, 592] width 42 height 62
click at [1173, 596] on img at bounding box center [1181, 592] width 42 height 62
click at [1234, 590] on img at bounding box center [1235, 592] width 42 height 62
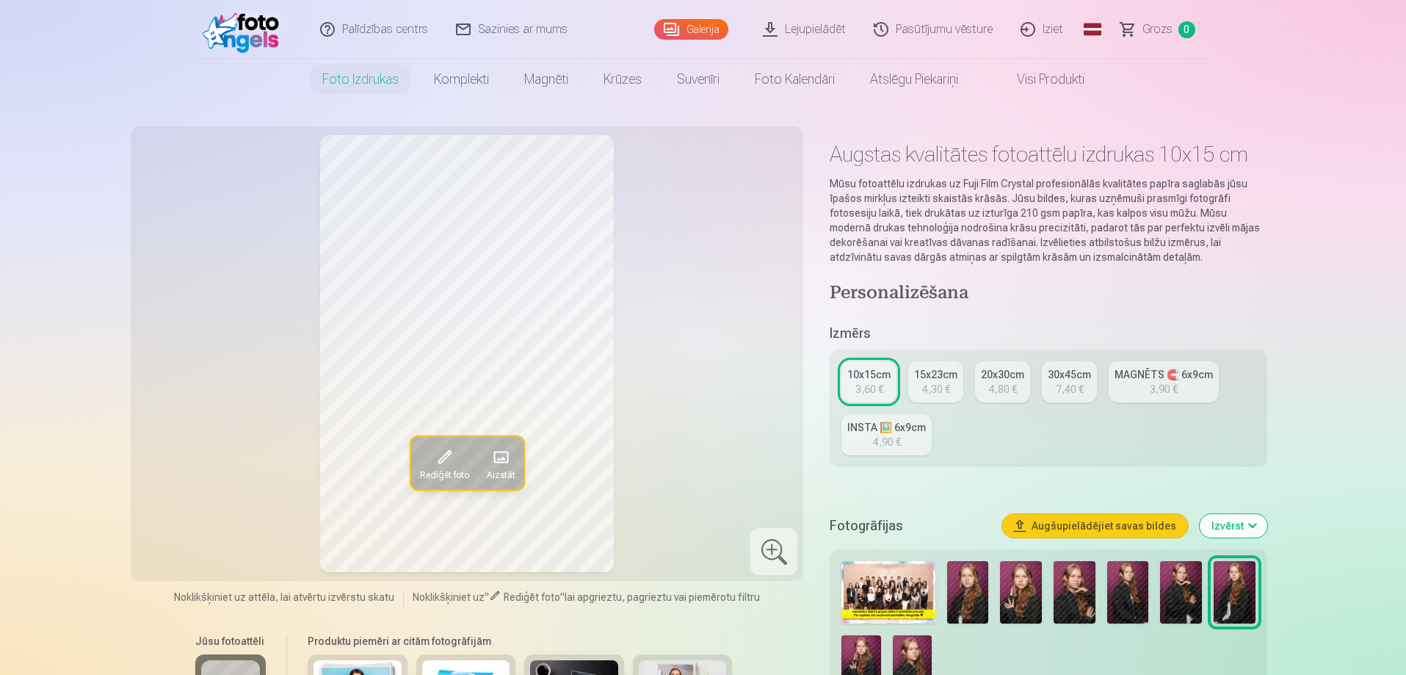
click at [863, 661] on img at bounding box center [860, 664] width 39 height 59
click at [909, 660] on img at bounding box center [912, 664] width 39 height 59
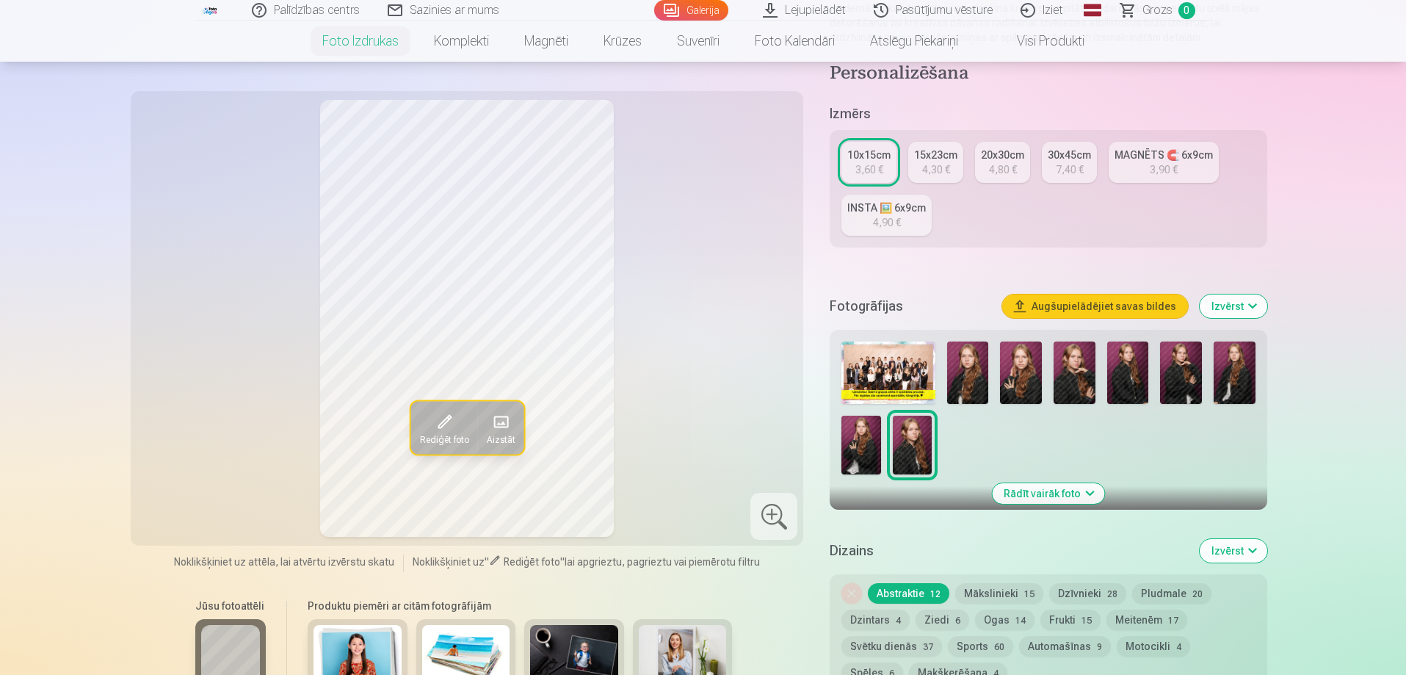
scroll to position [220, 0]
click at [1019, 364] on img at bounding box center [1021, 372] width 42 height 62
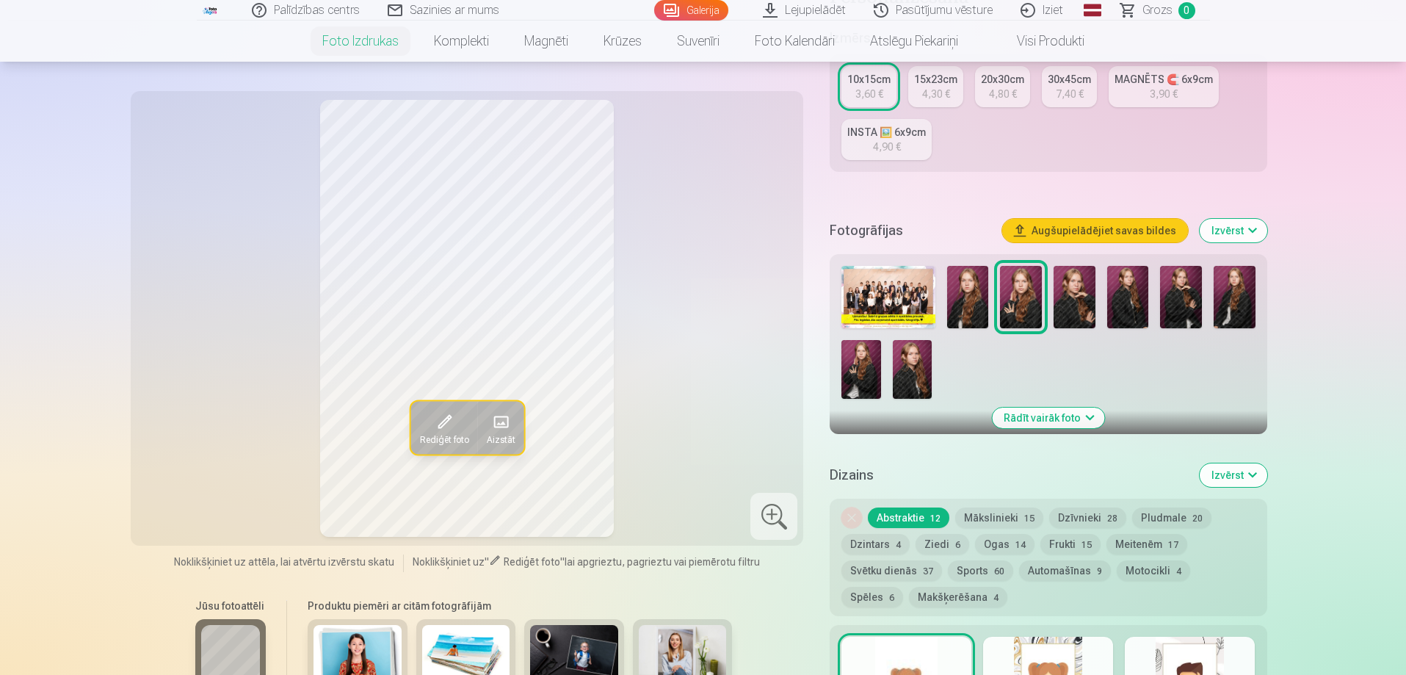
scroll to position [367, 0]
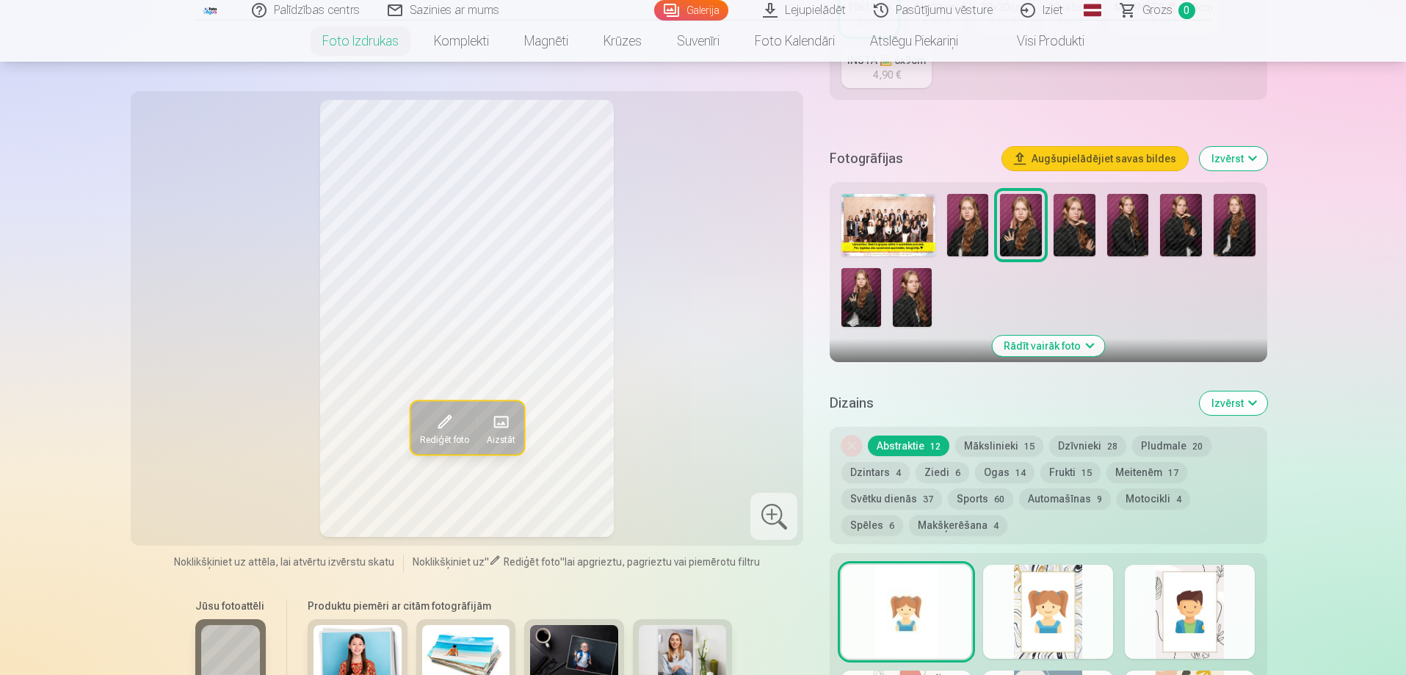
click at [978, 446] on button "Mākslinieki 15" at bounding box center [999, 445] width 88 height 21
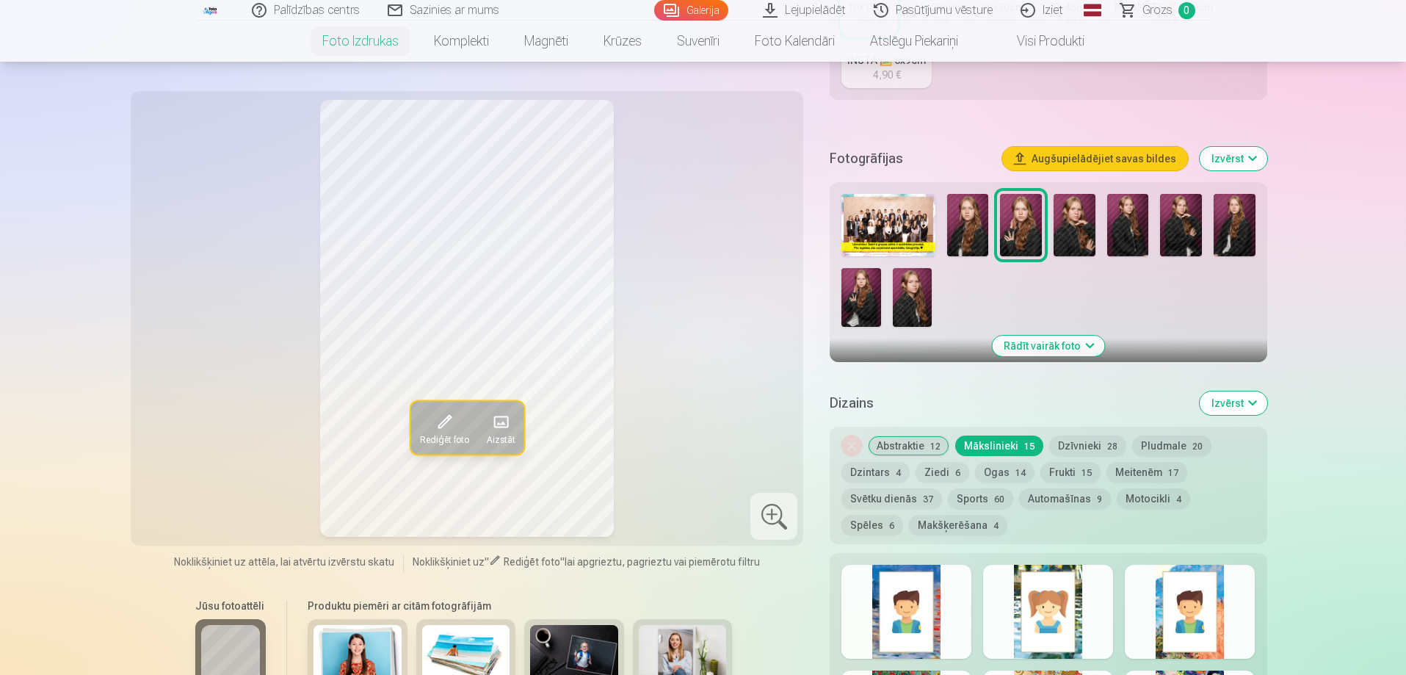
click at [1075, 444] on button "Dzīvnieki 28" at bounding box center [1087, 445] width 77 height 21
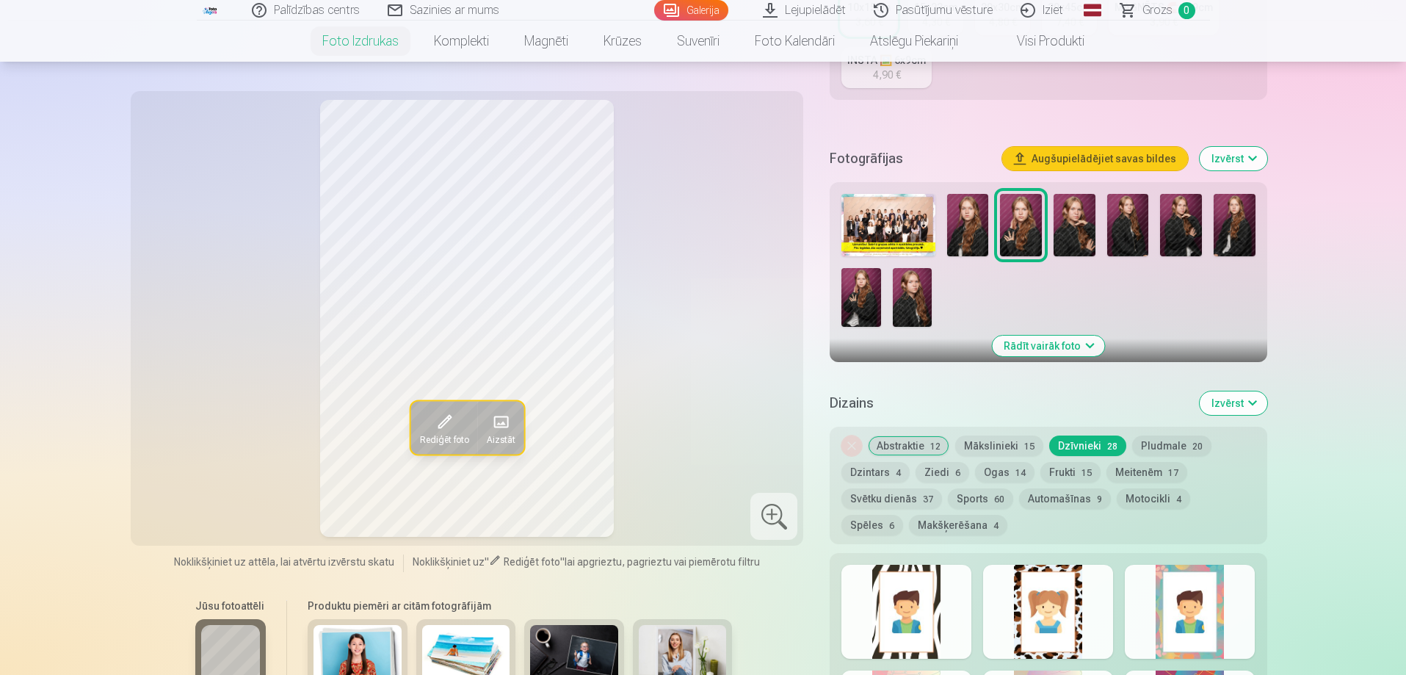
click at [935, 617] on div at bounding box center [906, 612] width 130 height 94
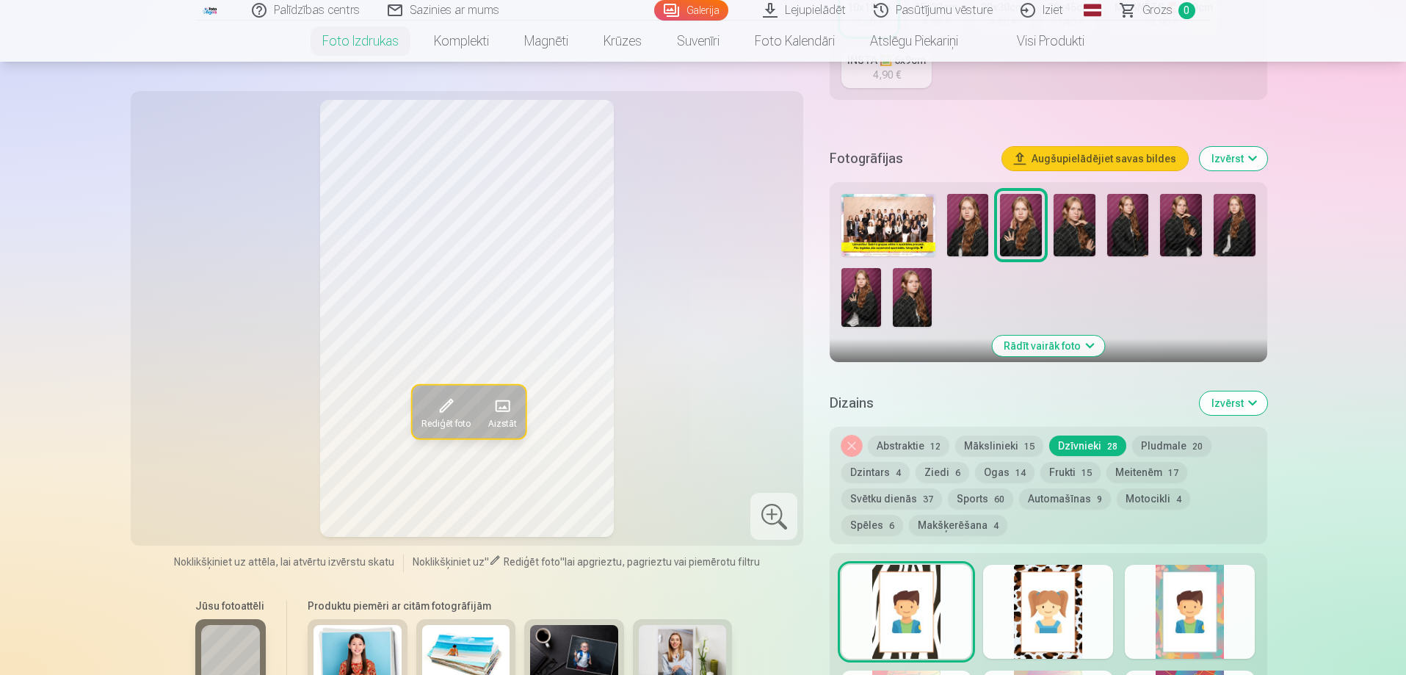
click at [1082, 631] on div at bounding box center [1048, 612] width 130 height 94
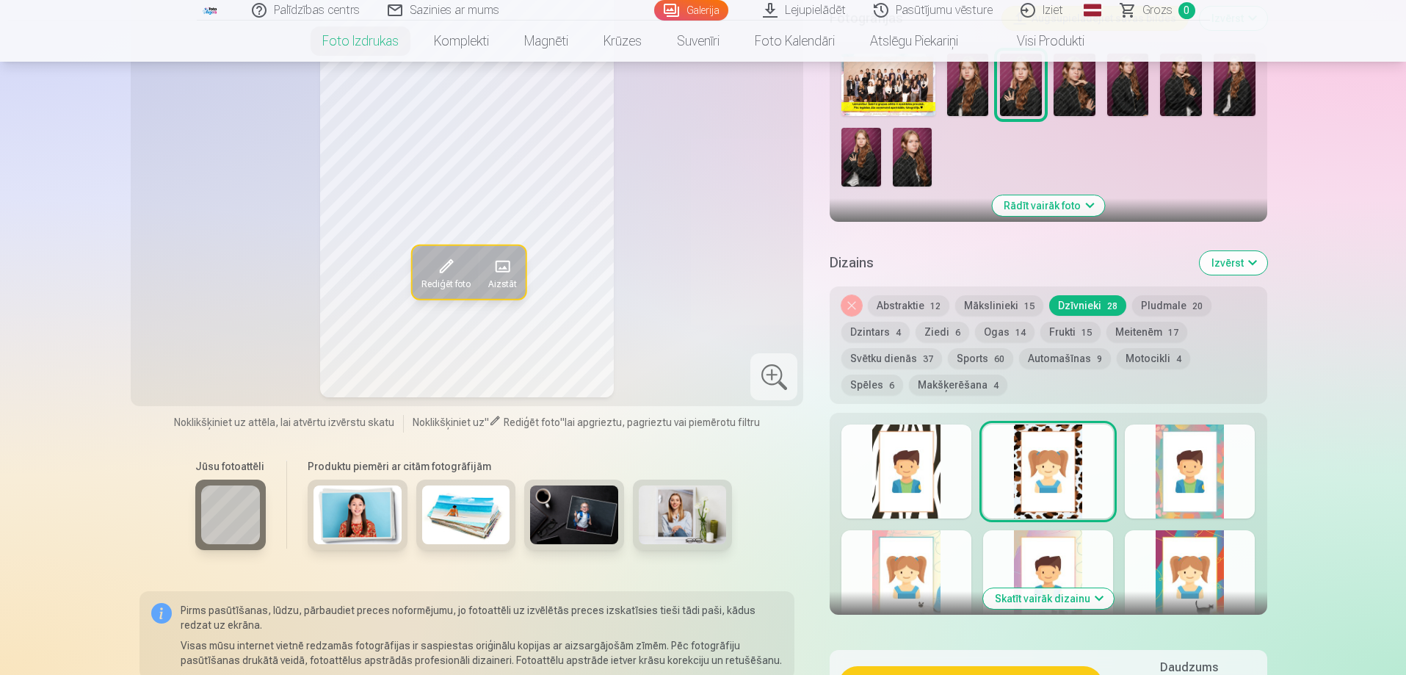
scroll to position [587, 0]
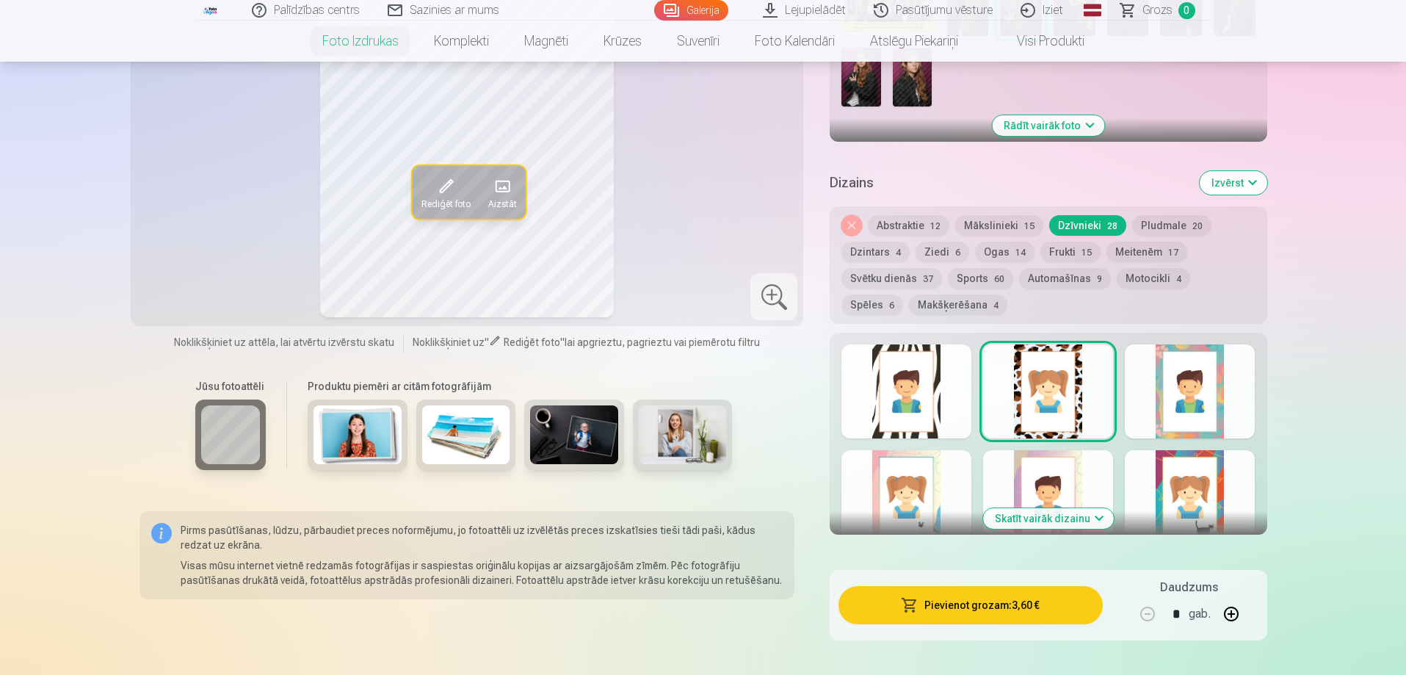
click at [1098, 522] on button "Skatīt vairāk dizainu" at bounding box center [1048, 518] width 131 height 21
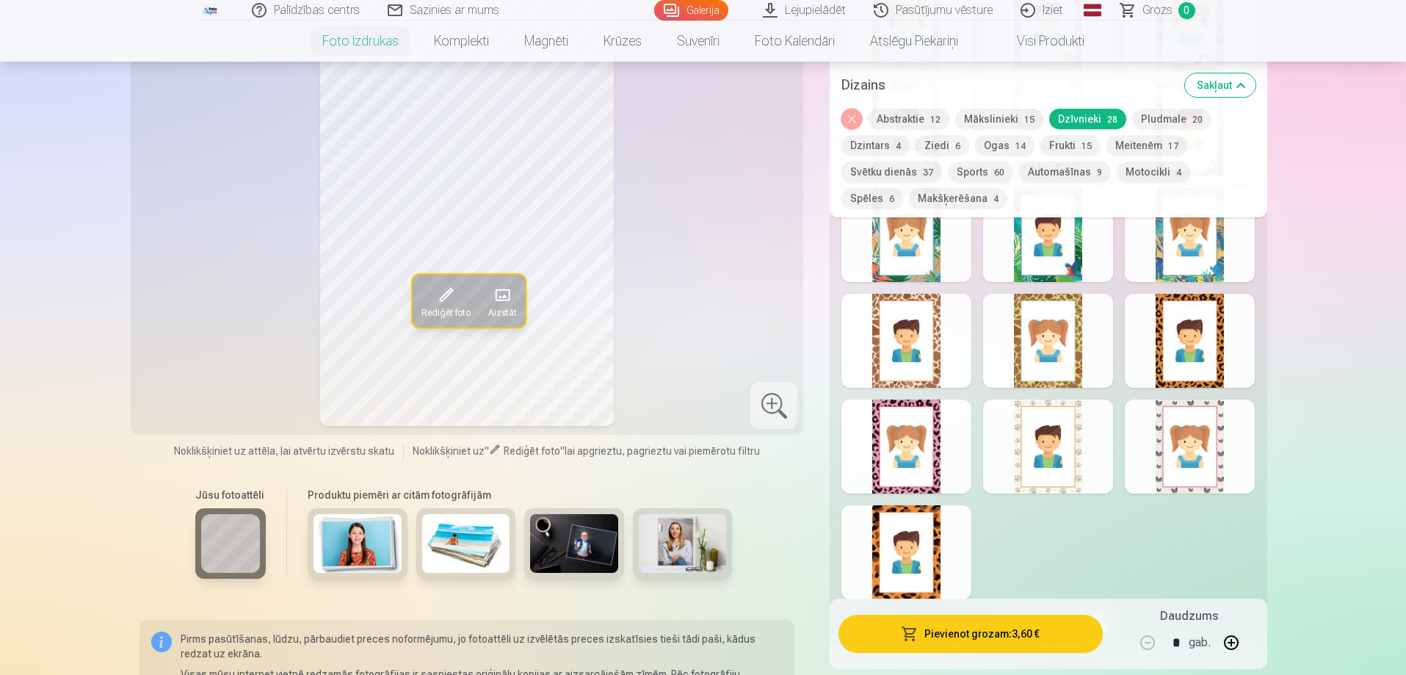
scroll to position [1468, 0]
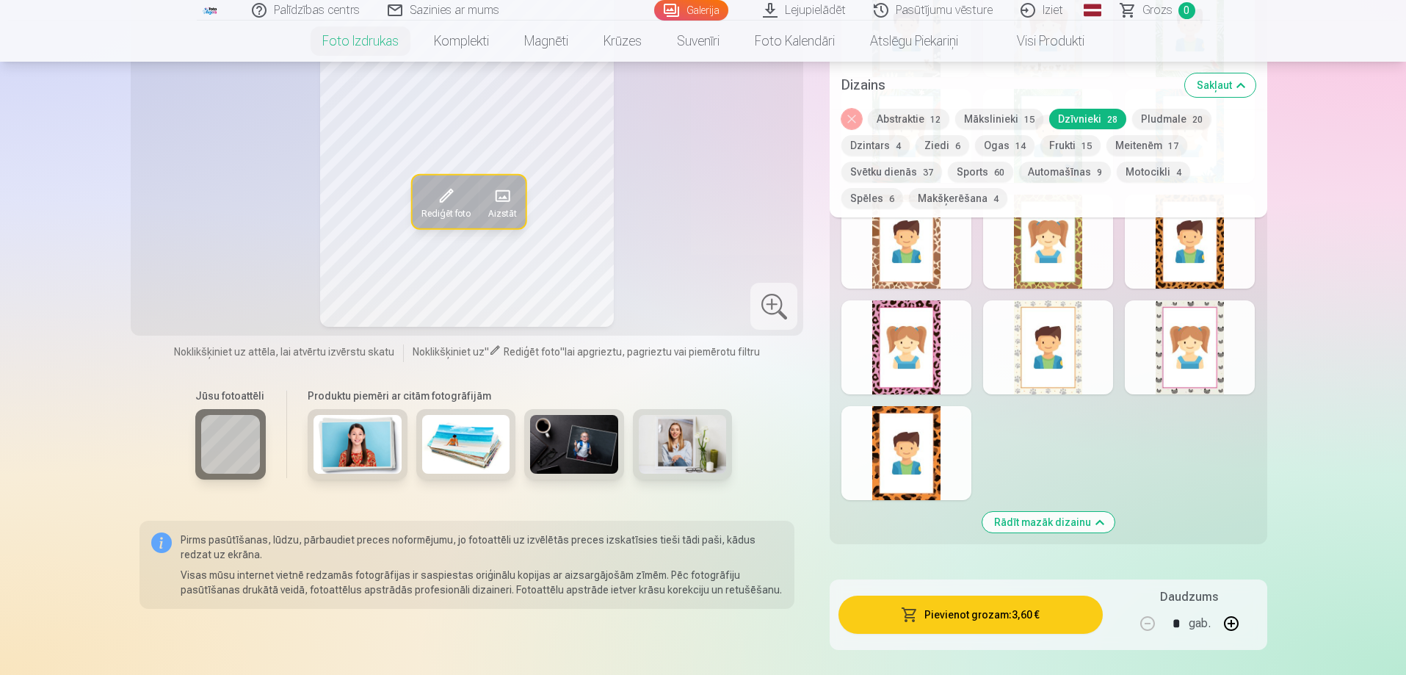
click at [937, 478] on div at bounding box center [906, 453] width 130 height 94
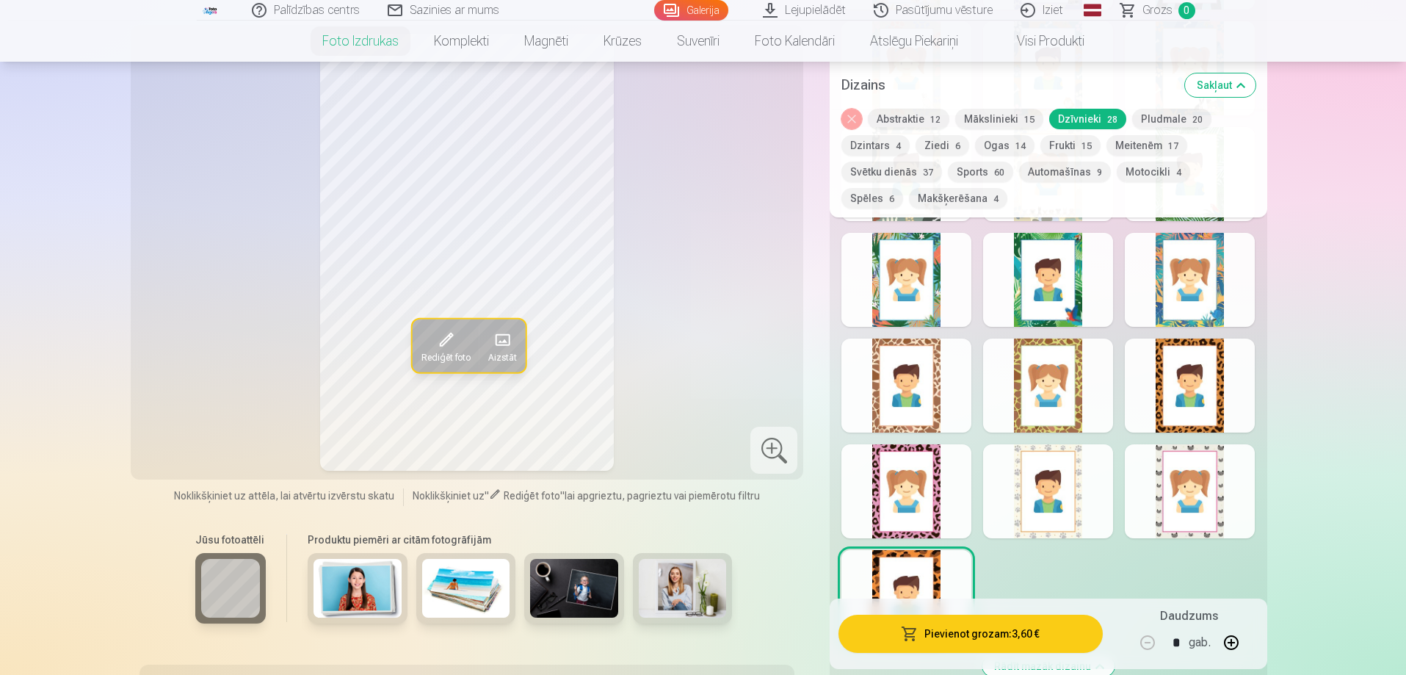
scroll to position [1322, 0]
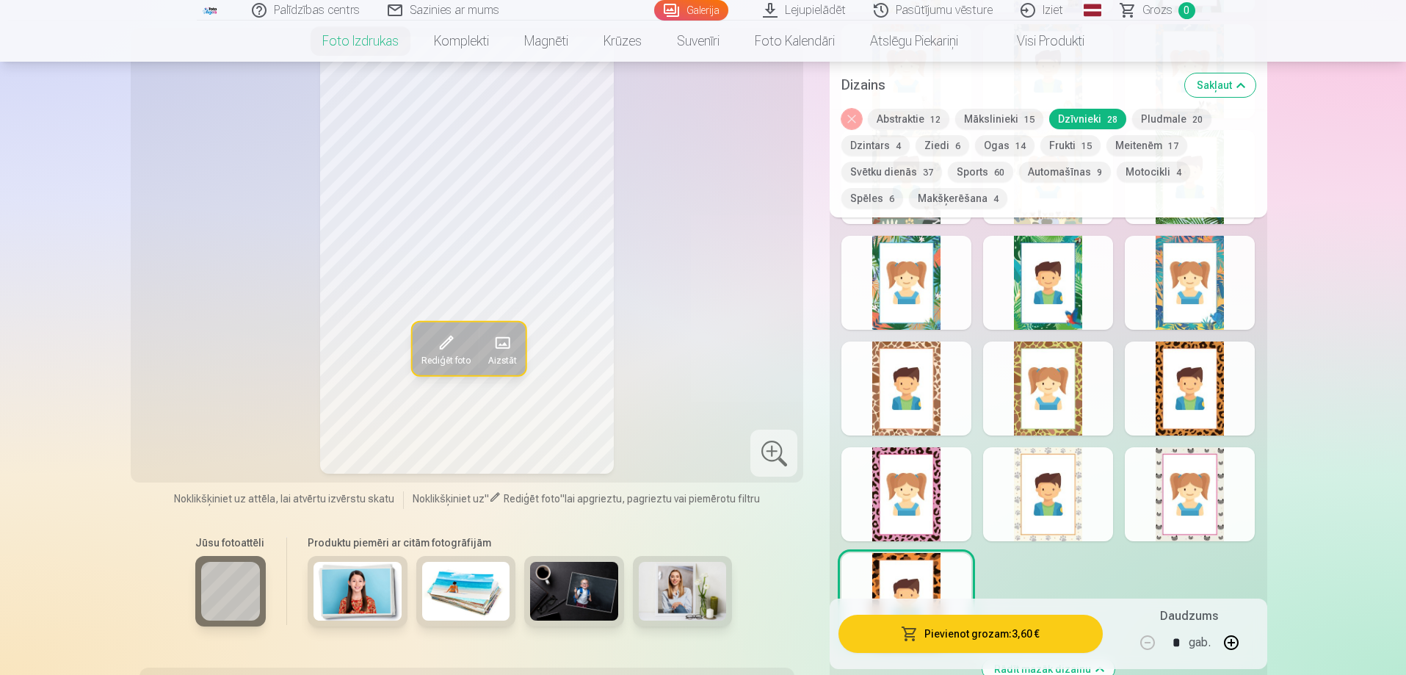
click at [874, 402] on div at bounding box center [906, 388] width 130 height 94
click at [1183, 118] on button "Pludmale 20" at bounding box center [1171, 119] width 79 height 21
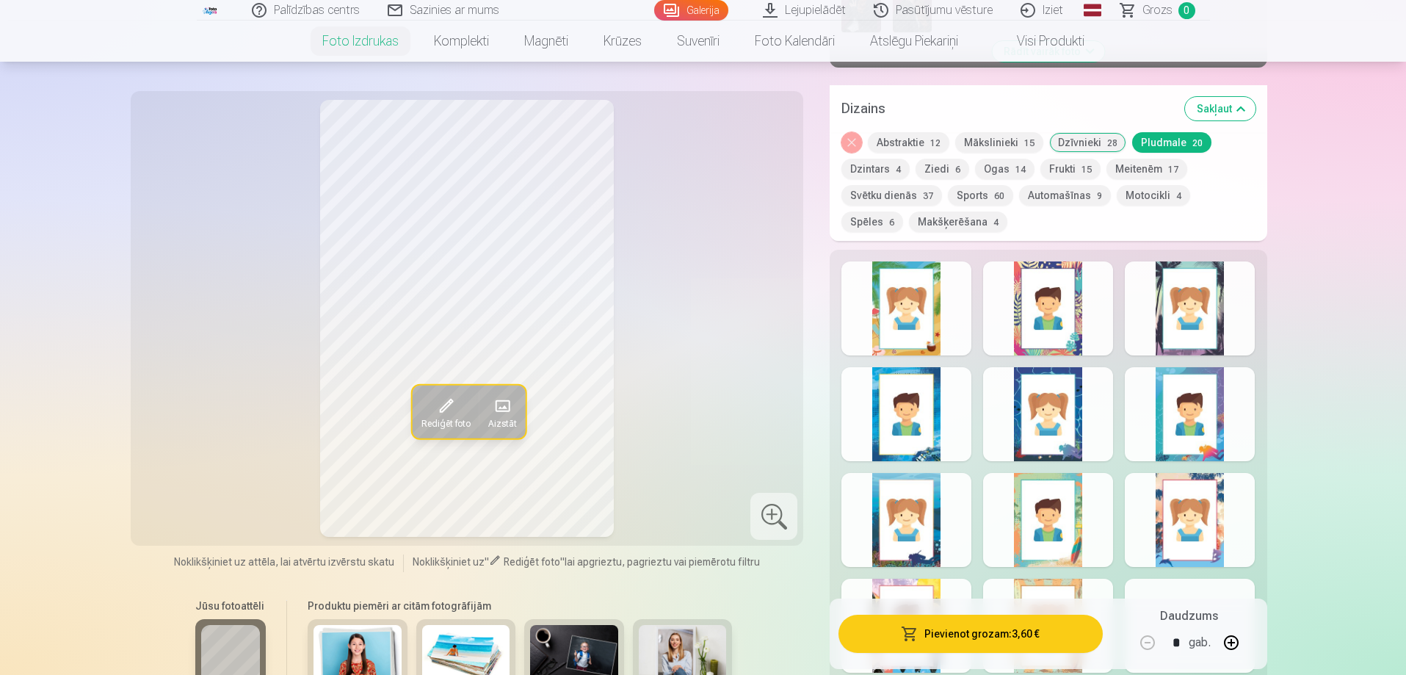
scroll to position [661, 0]
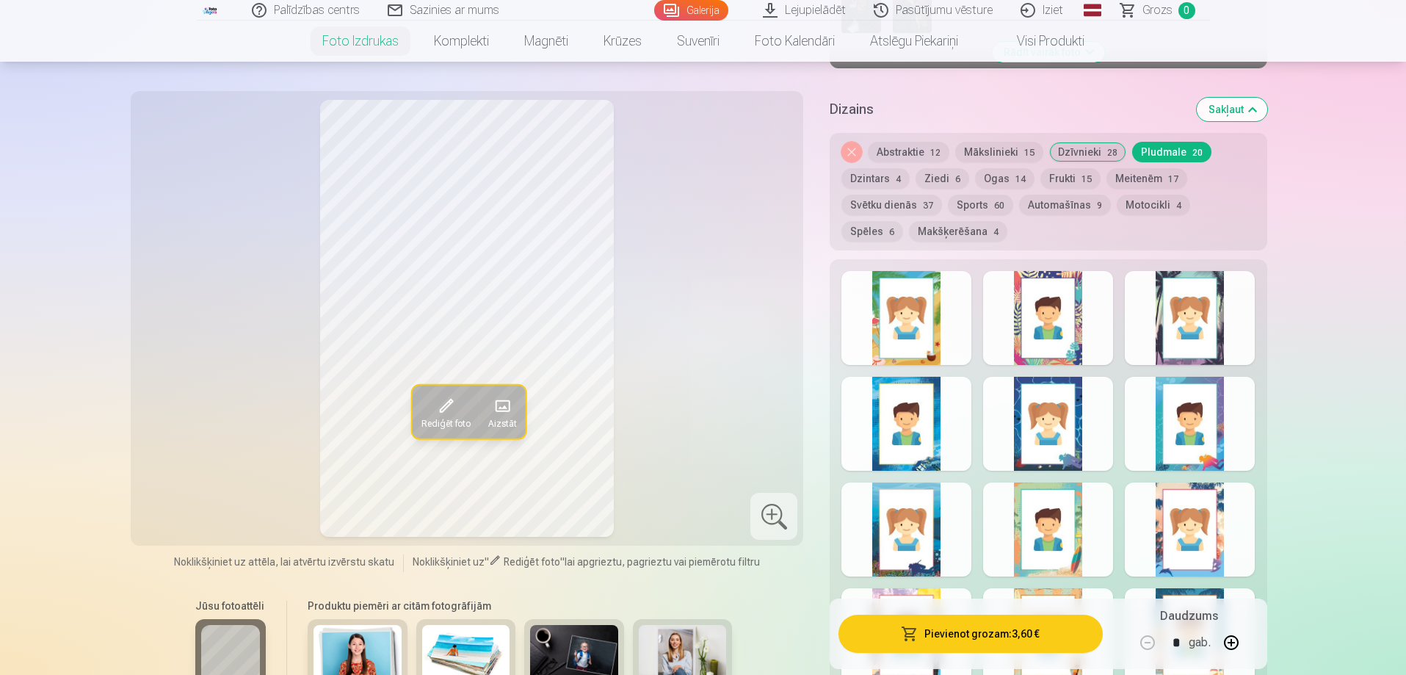
click at [938, 328] on div at bounding box center [906, 318] width 130 height 94
click at [1217, 349] on div at bounding box center [1190, 318] width 130 height 94
click at [940, 465] on div at bounding box center [906, 424] width 130 height 94
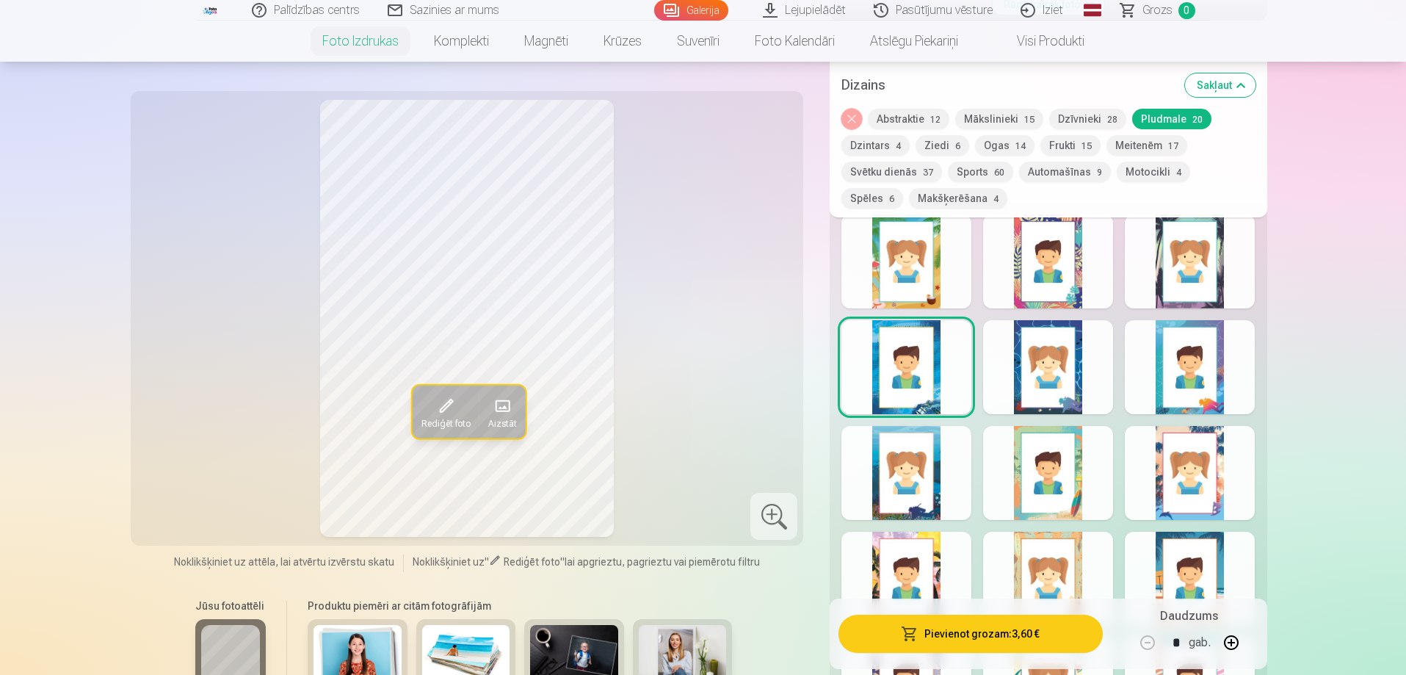
scroll to position [734, 0]
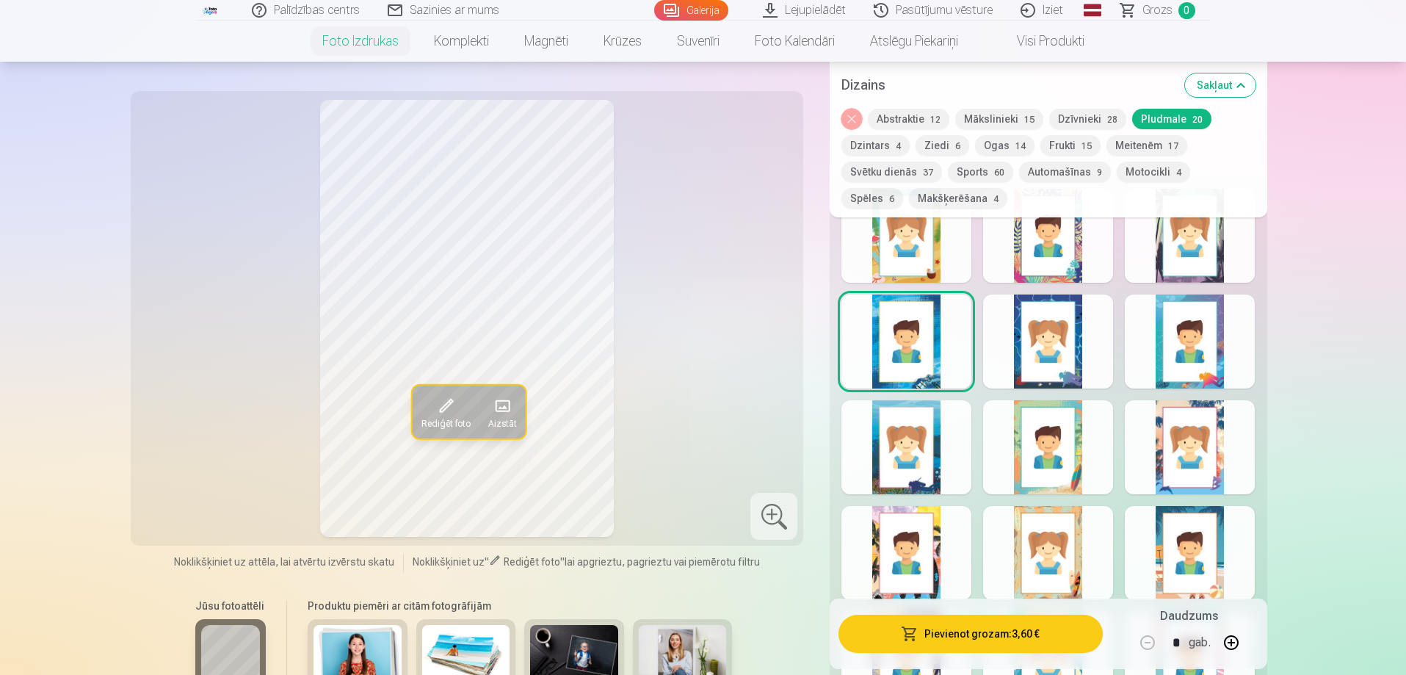
click at [1225, 484] on div at bounding box center [1190, 447] width 130 height 94
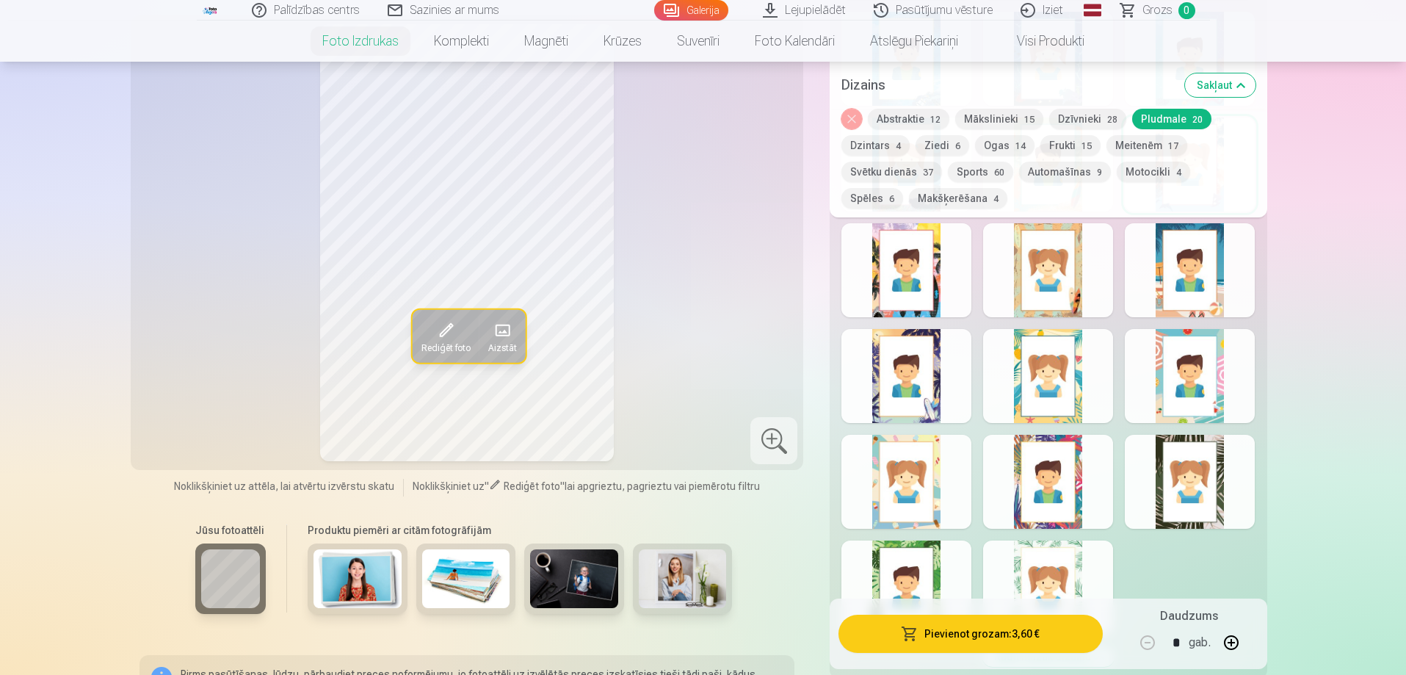
scroll to position [1101, 0]
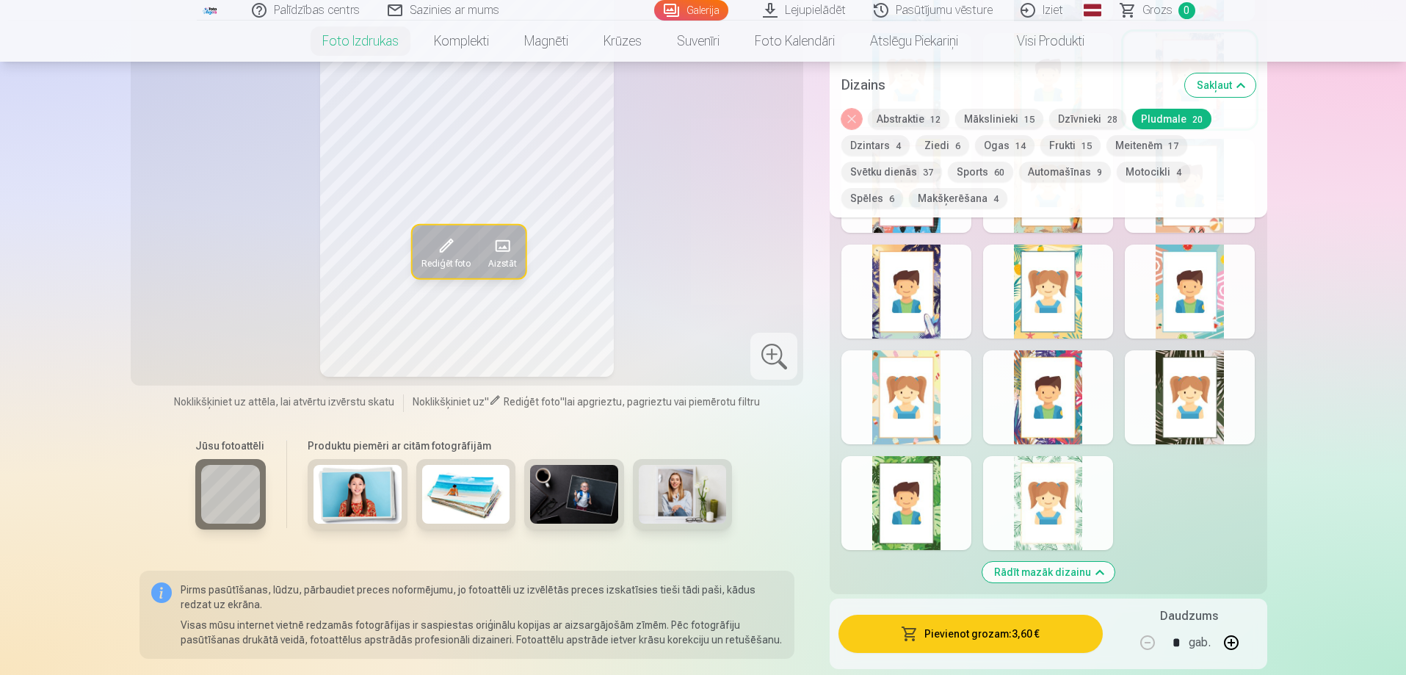
click at [937, 506] on div at bounding box center [906, 503] width 130 height 94
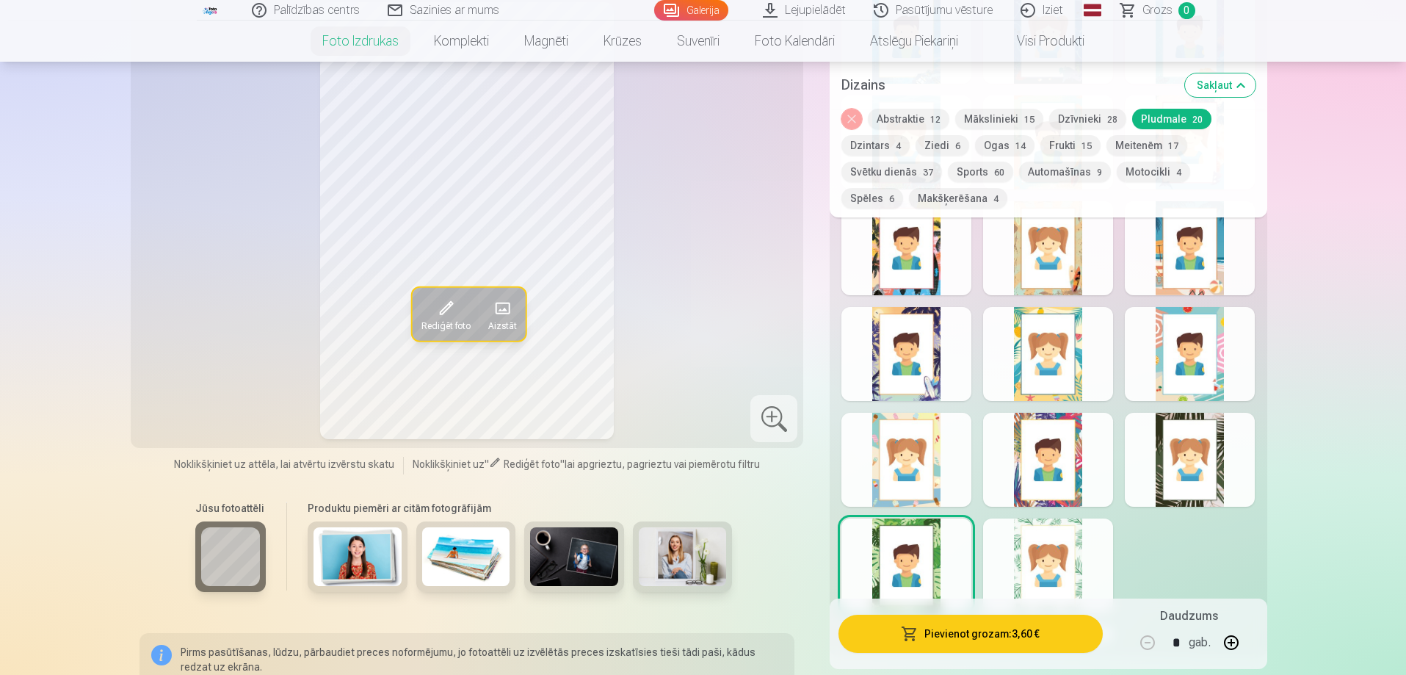
scroll to position [954, 0]
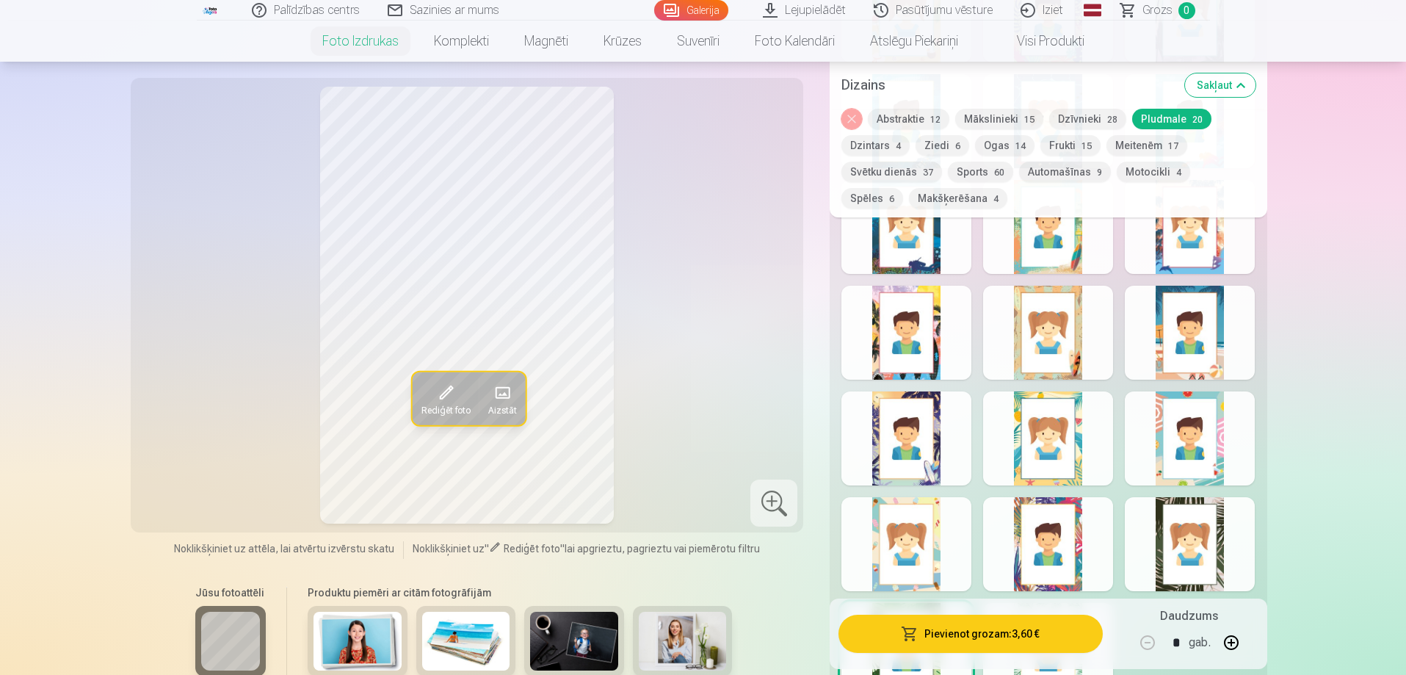
click at [1078, 540] on div at bounding box center [1048, 544] width 130 height 94
click at [970, 172] on button "Sports 60" at bounding box center [980, 172] width 65 height 21
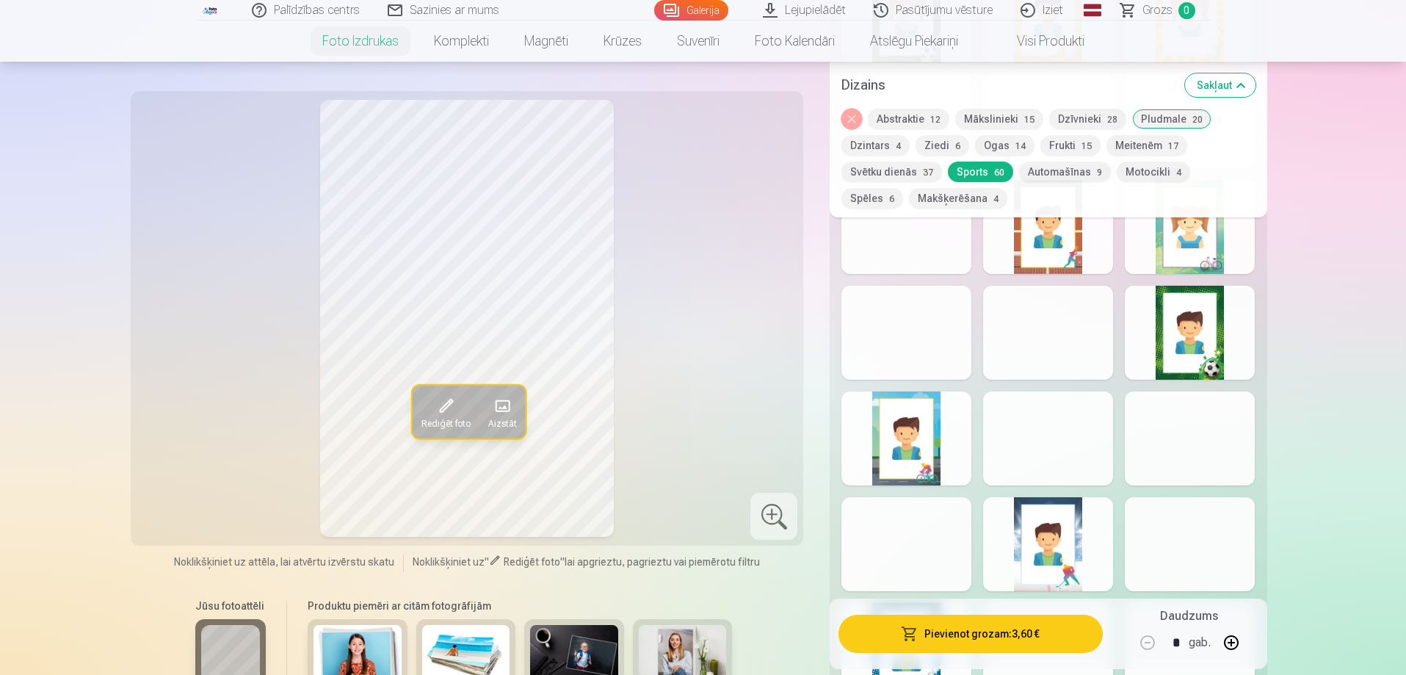
scroll to position [1028, 0]
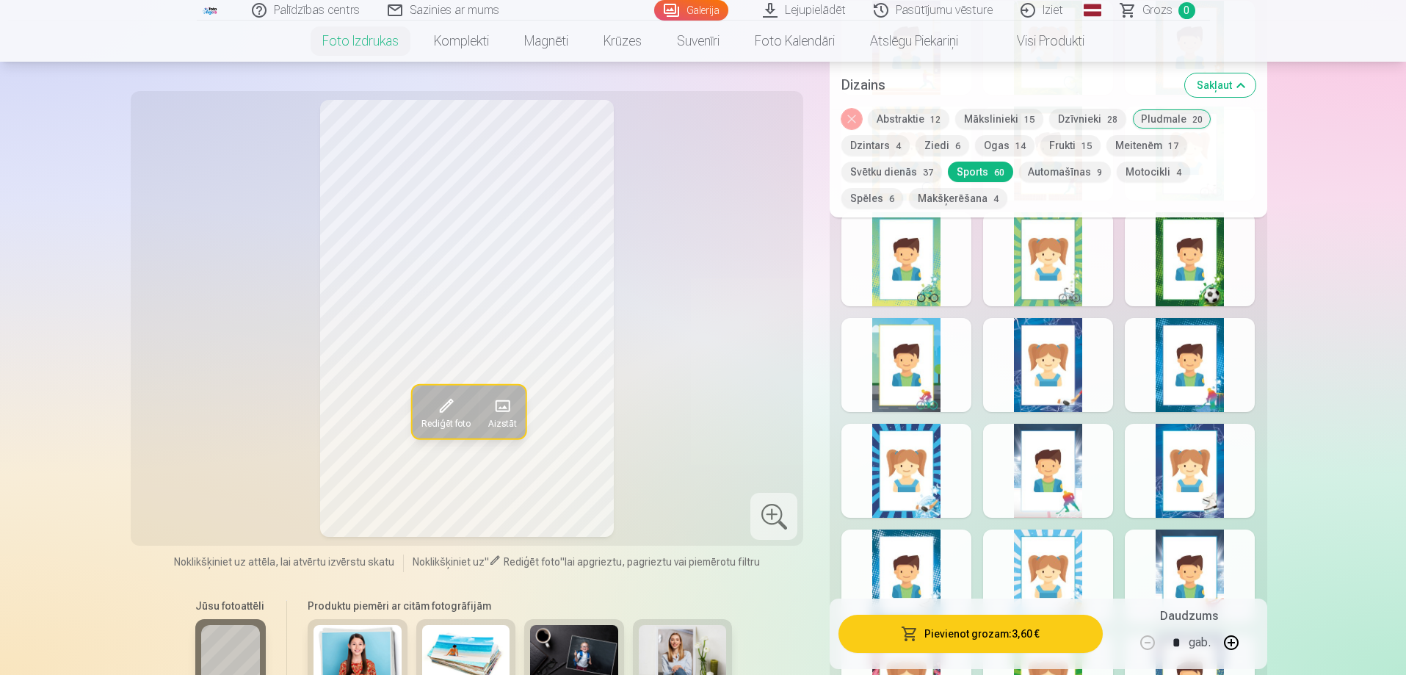
click at [1079, 401] on div at bounding box center [1048, 365] width 130 height 94
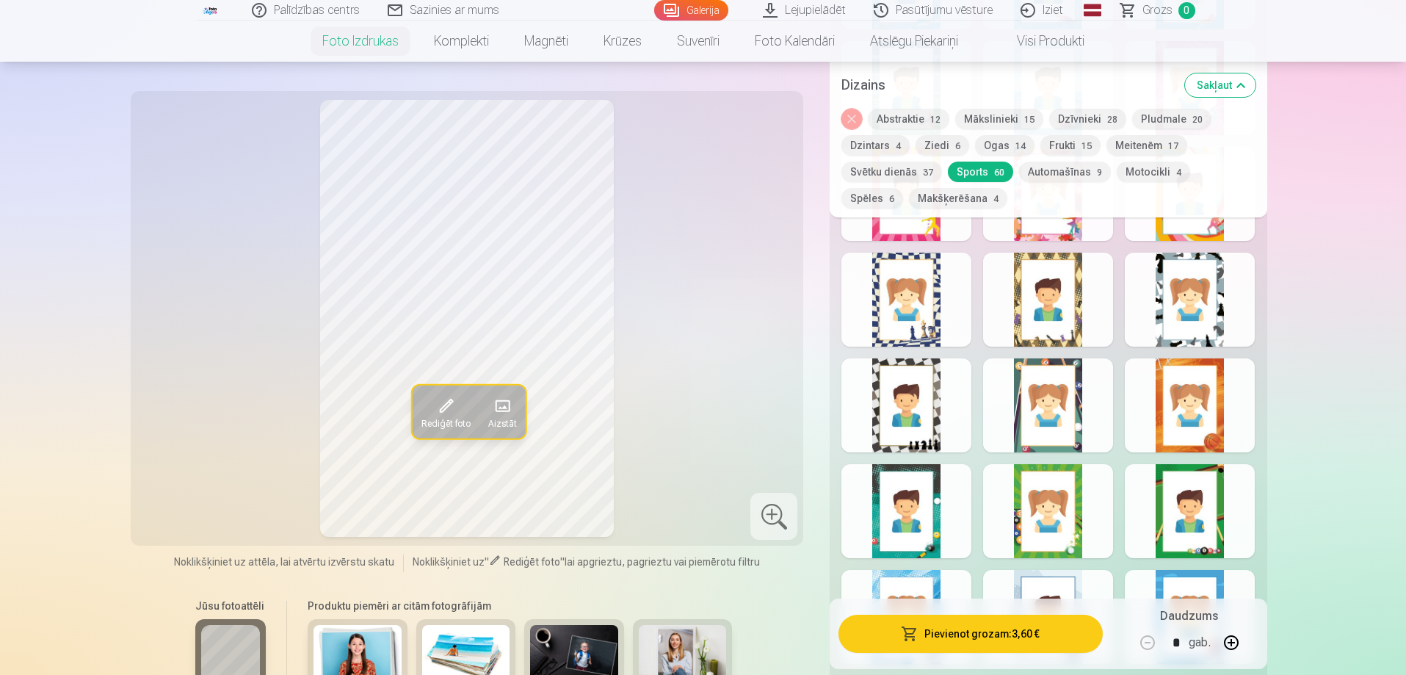
scroll to position [2129, 0]
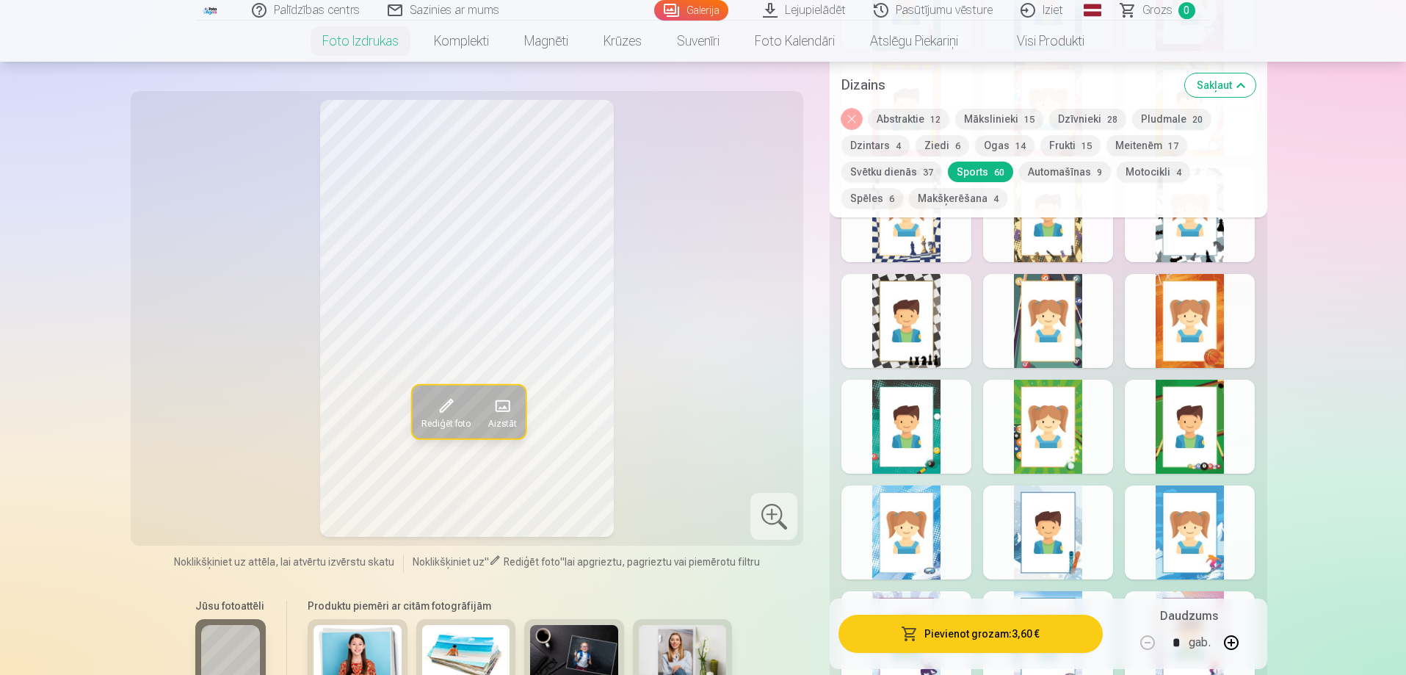
click at [1072, 349] on div at bounding box center [1048, 321] width 130 height 94
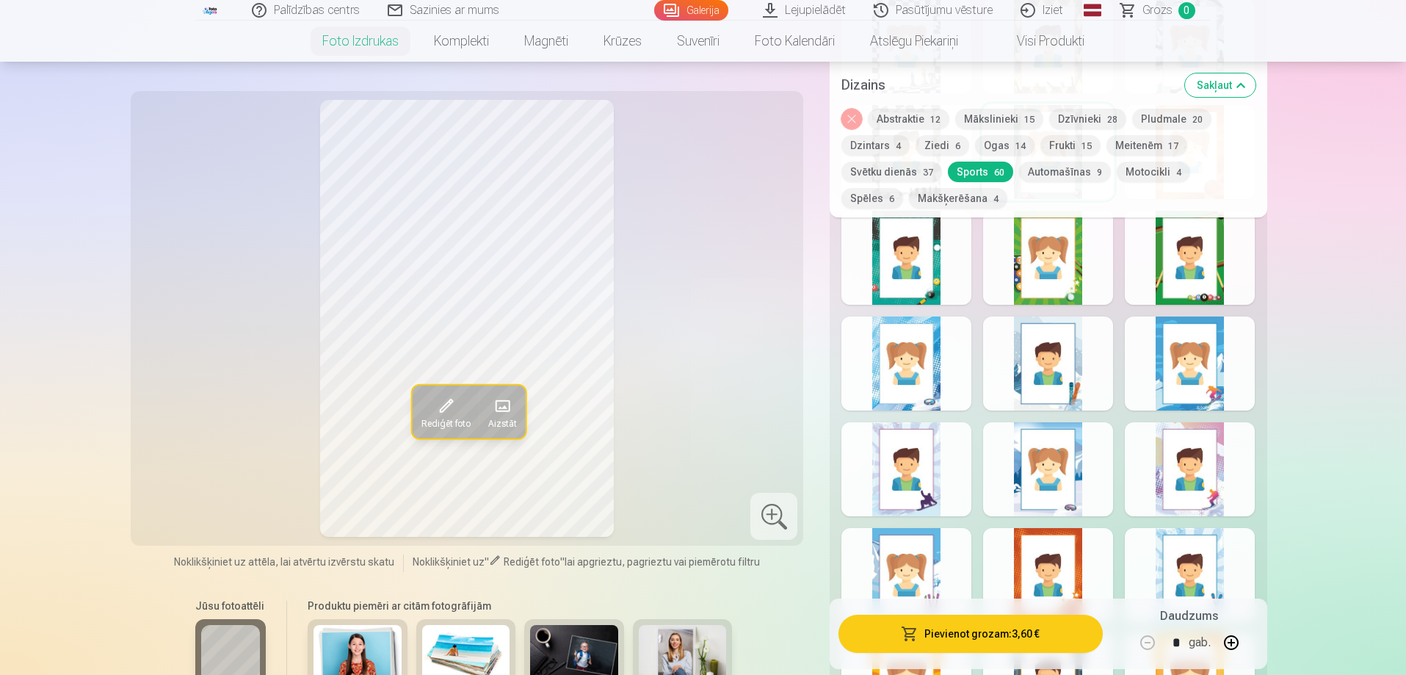
scroll to position [2276, 0]
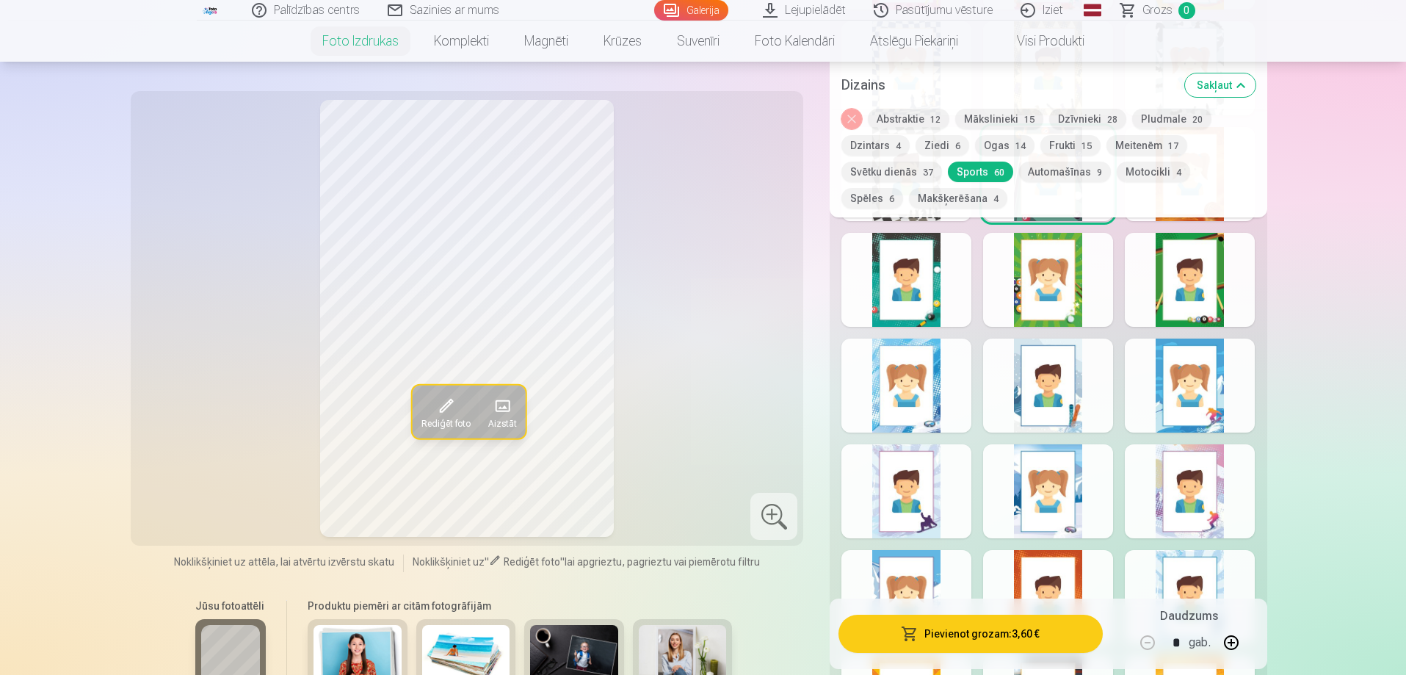
click at [903, 188] on button "Spēles 6" at bounding box center [872, 198] width 62 height 21
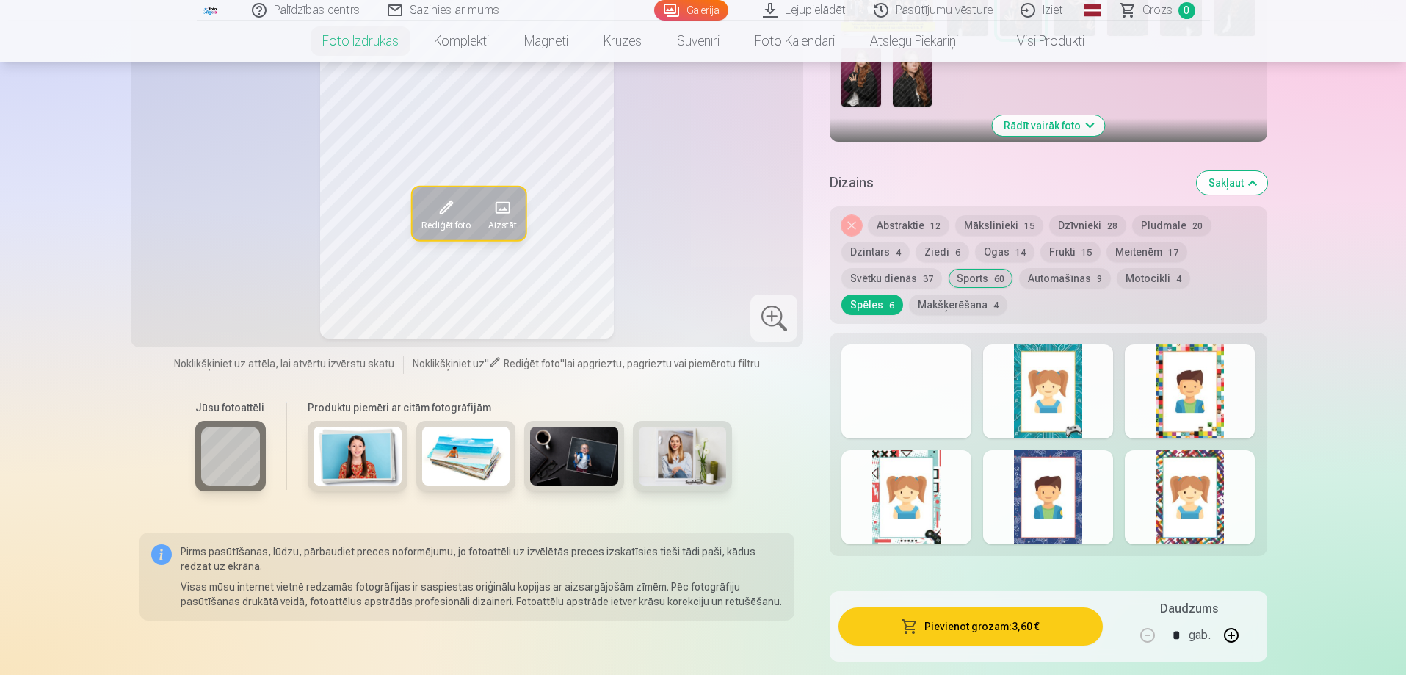
scroll to position [294, 0]
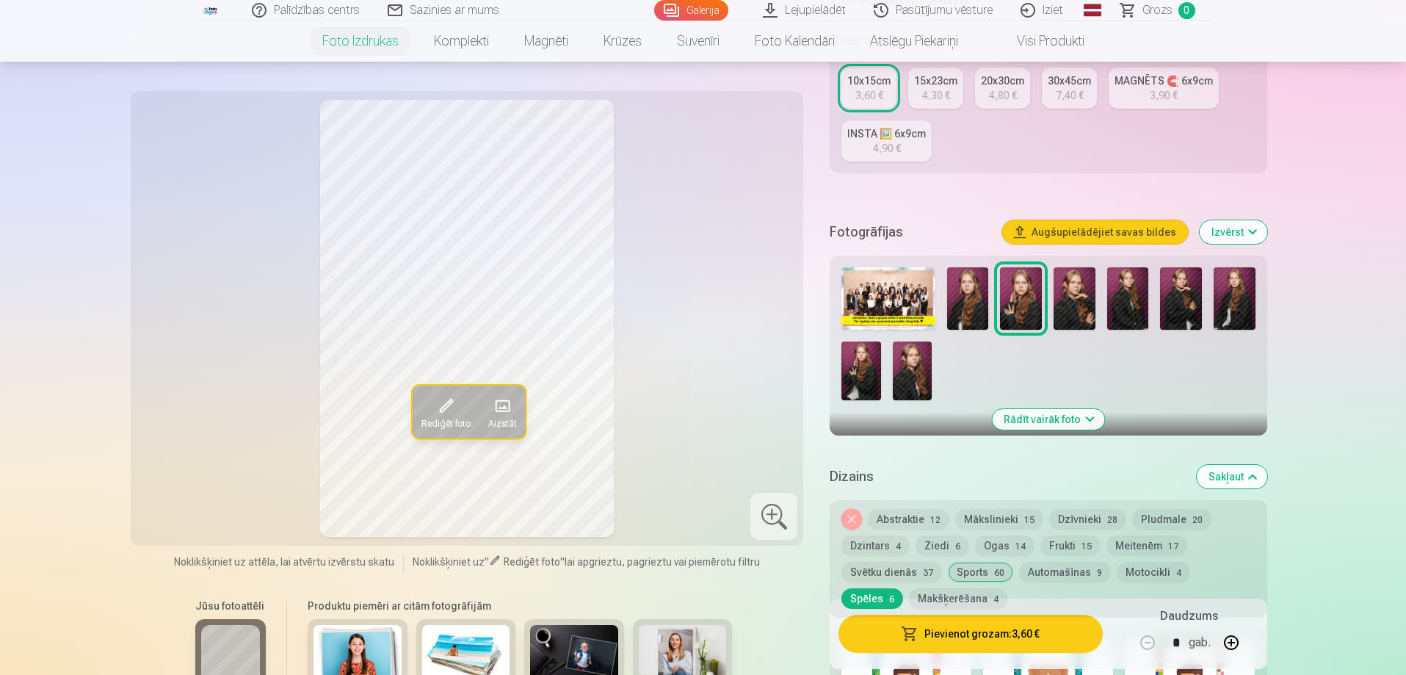
click at [963, 297] on img at bounding box center [968, 298] width 42 height 62
click at [1021, 303] on img at bounding box center [1021, 298] width 42 height 62
click at [1073, 308] on img at bounding box center [1075, 298] width 42 height 62
click at [1124, 310] on img at bounding box center [1128, 298] width 42 height 62
click at [1188, 301] on img at bounding box center [1181, 298] width 42 height 62
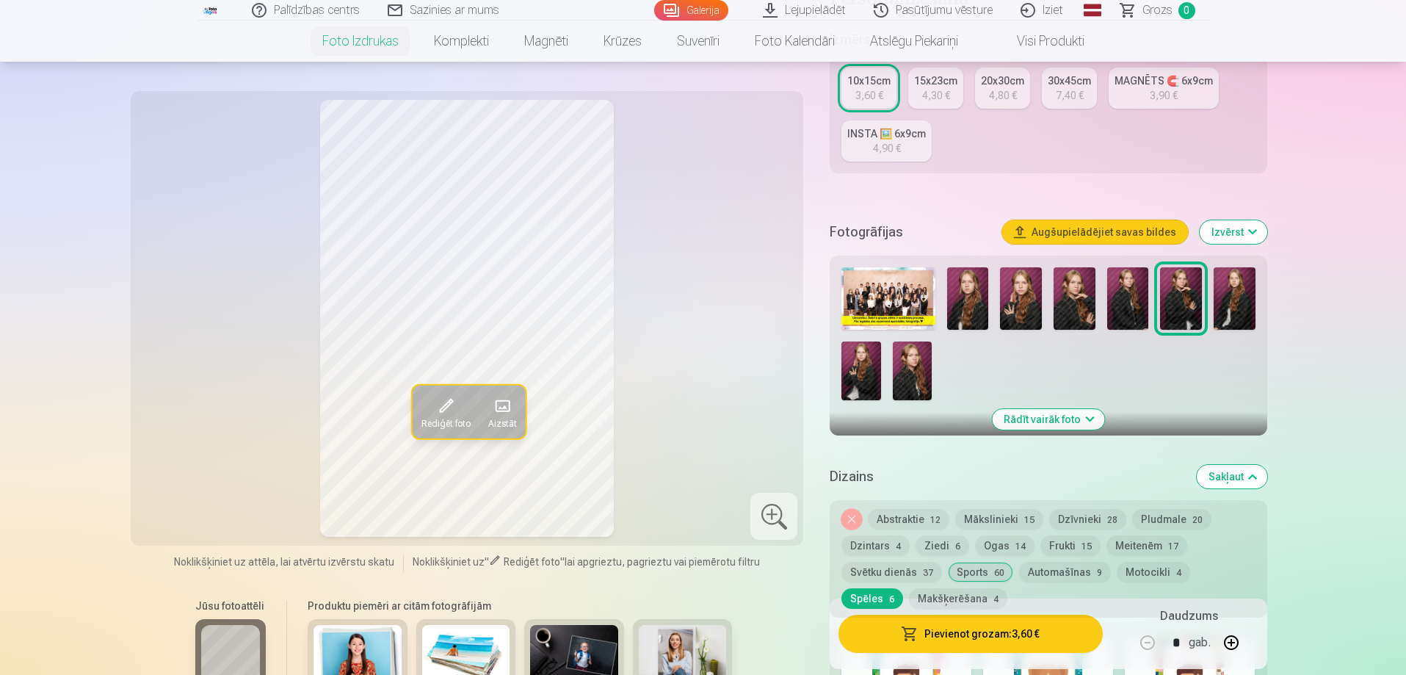
click at [1240, 306] on img at bounding box center [1235, 298] width 42 height 62
click at [851, 374] on img at bounding box center [860, 370] width 39 height 59
click at [916, 374] on img at bounding box center [912, 370] width 39 height 59
click at [979, 304] on img at bounding box center [968, 298] width 42 height 62
click at [1021, 304] on img at bounding box center [1021, 298] width 42 height 62
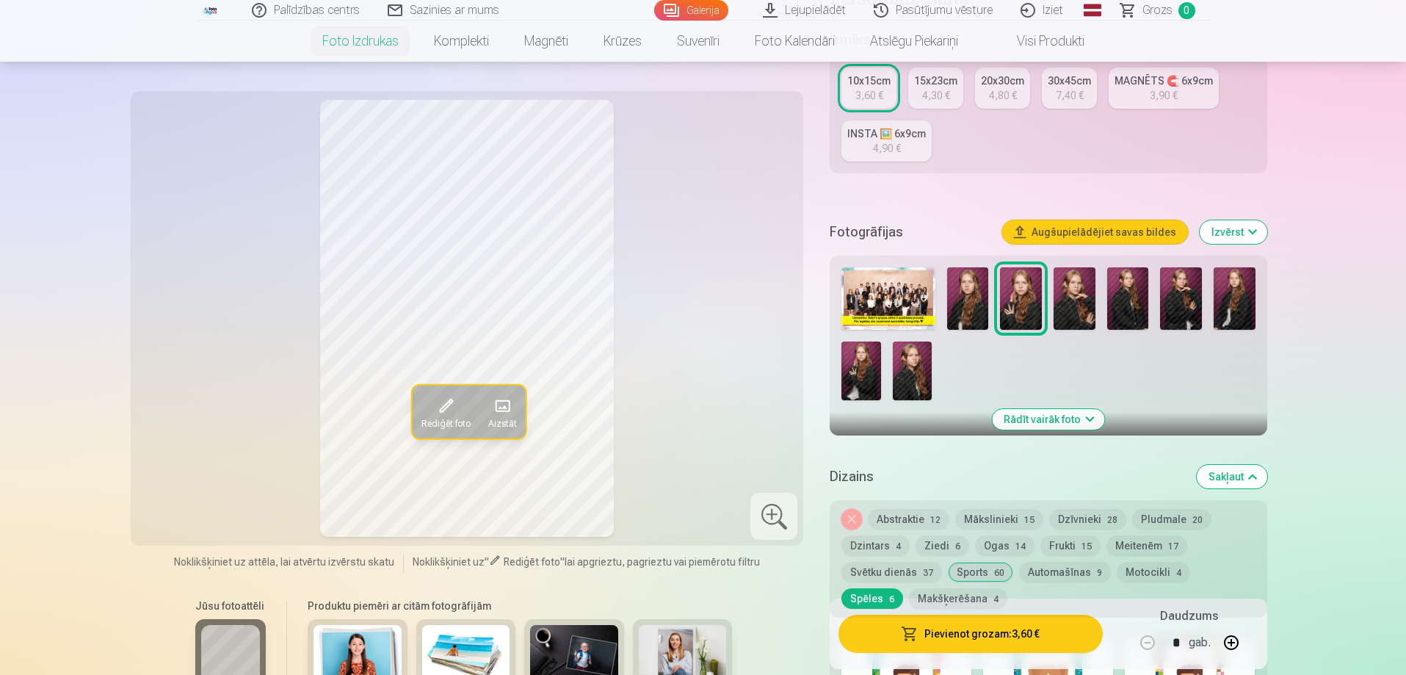
click at [876, 297] on img at bounding box center [887, 298] width 93 height 62
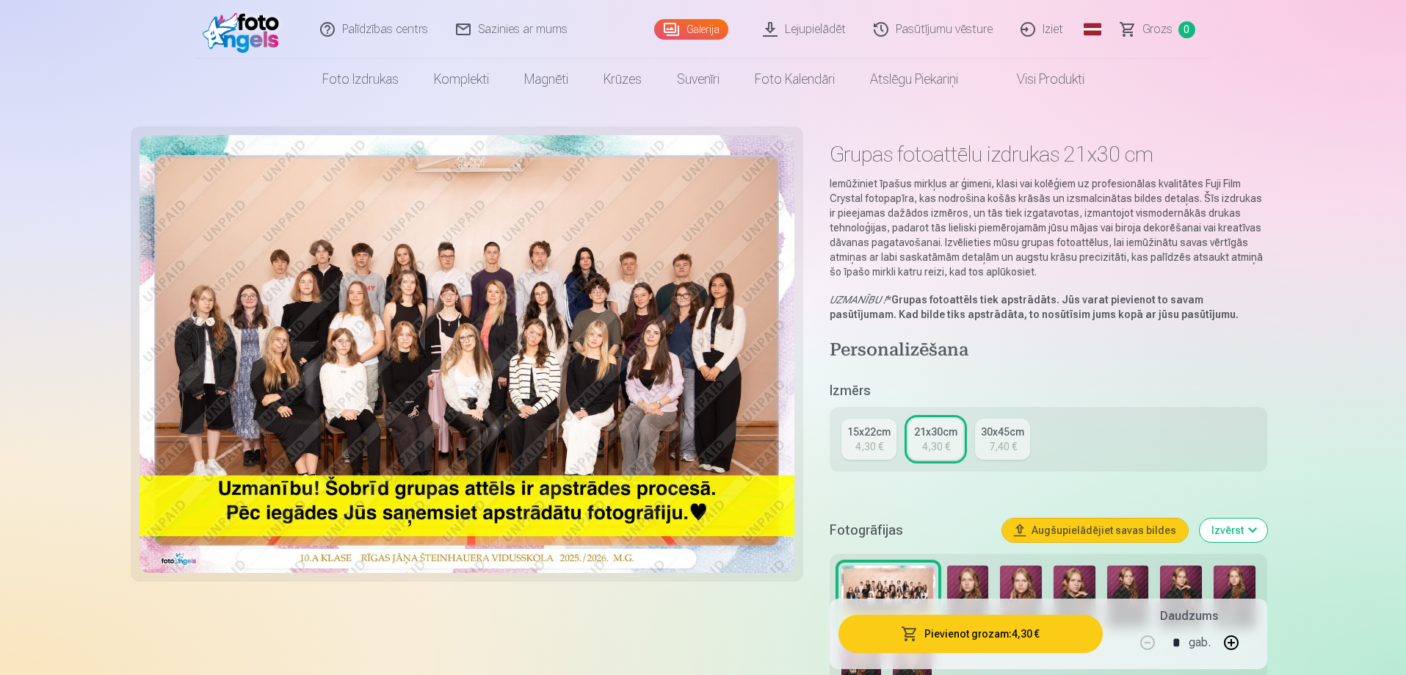
click at [1049, 30] on link "Iziet" at bounding box center [1042, 29] width 70 height 59
click at [1053, 29] on link "Iziet" at bounding box center [1042, 29] width 70 height 59
